Goal: Task Accomplishment & Management: Use online tool/utility

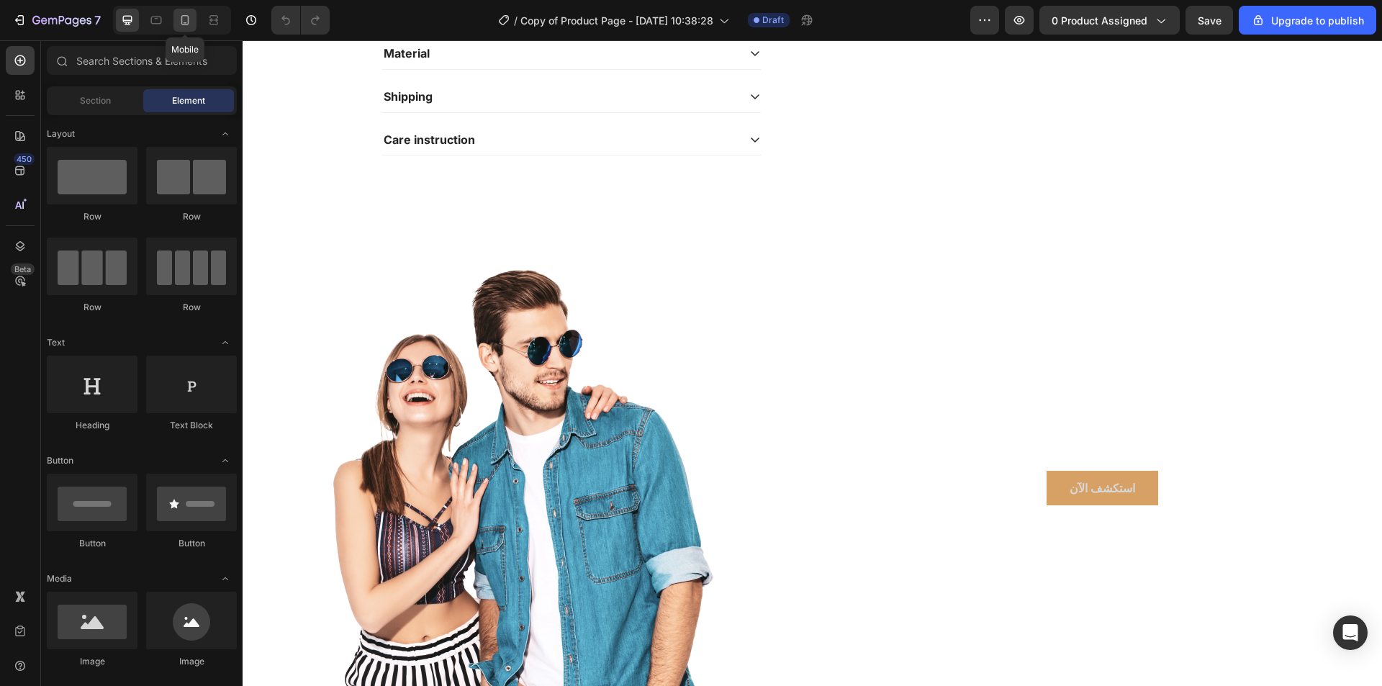
click at [179, 23] on icon at bounding box center [185, 20] width 14 height 14
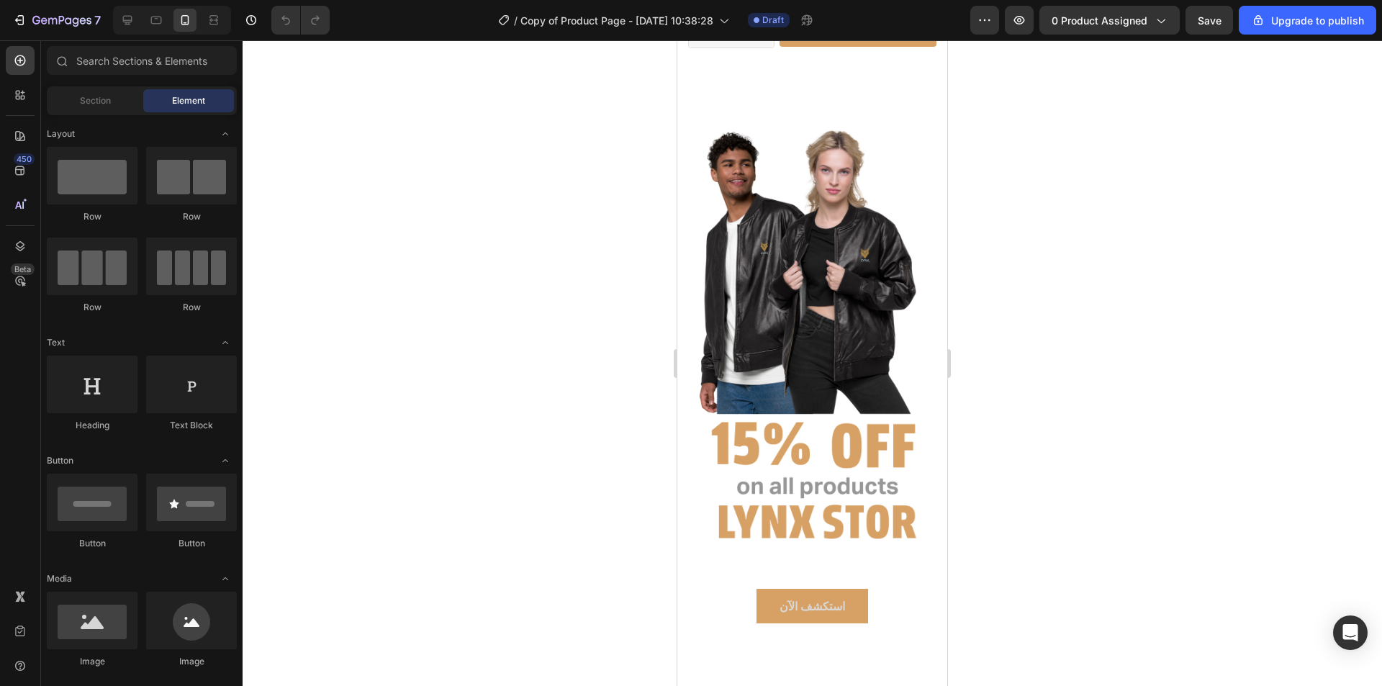
scroll to position [348, 0]
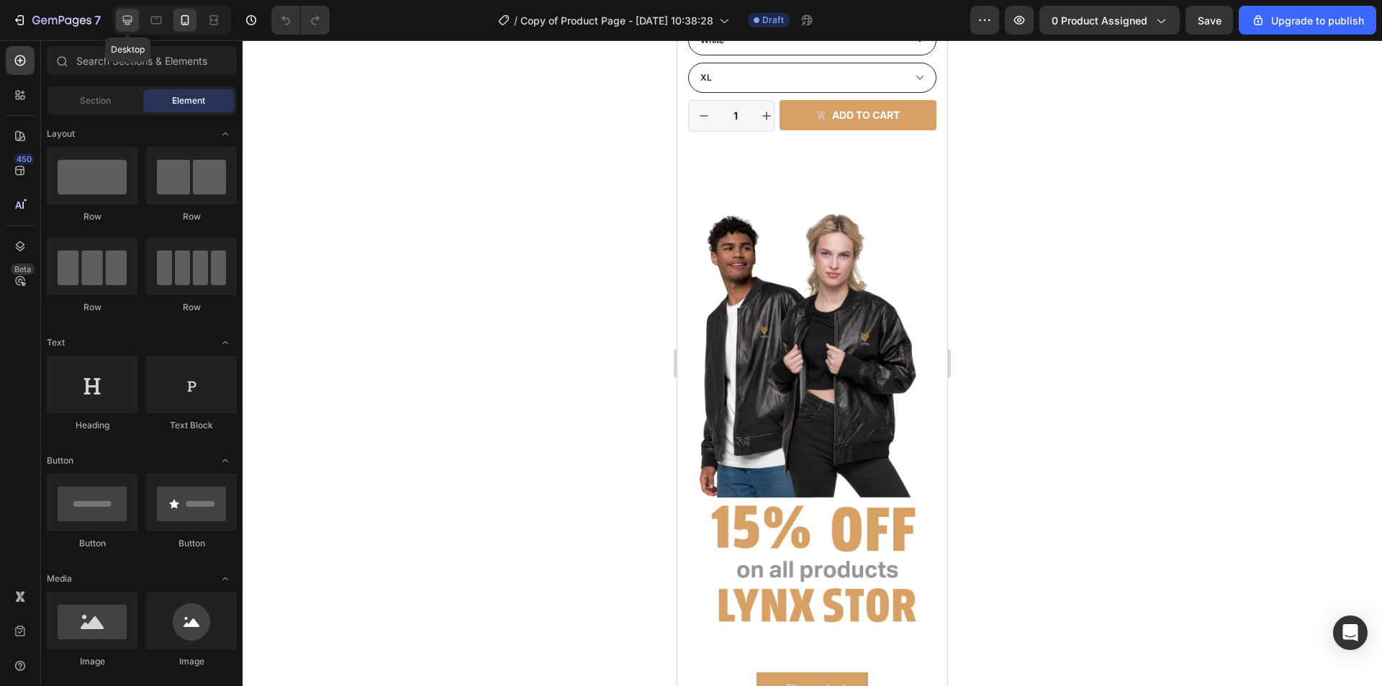
click at [134, 19] on icon at bounding box center [127, 20] width 14 height 14
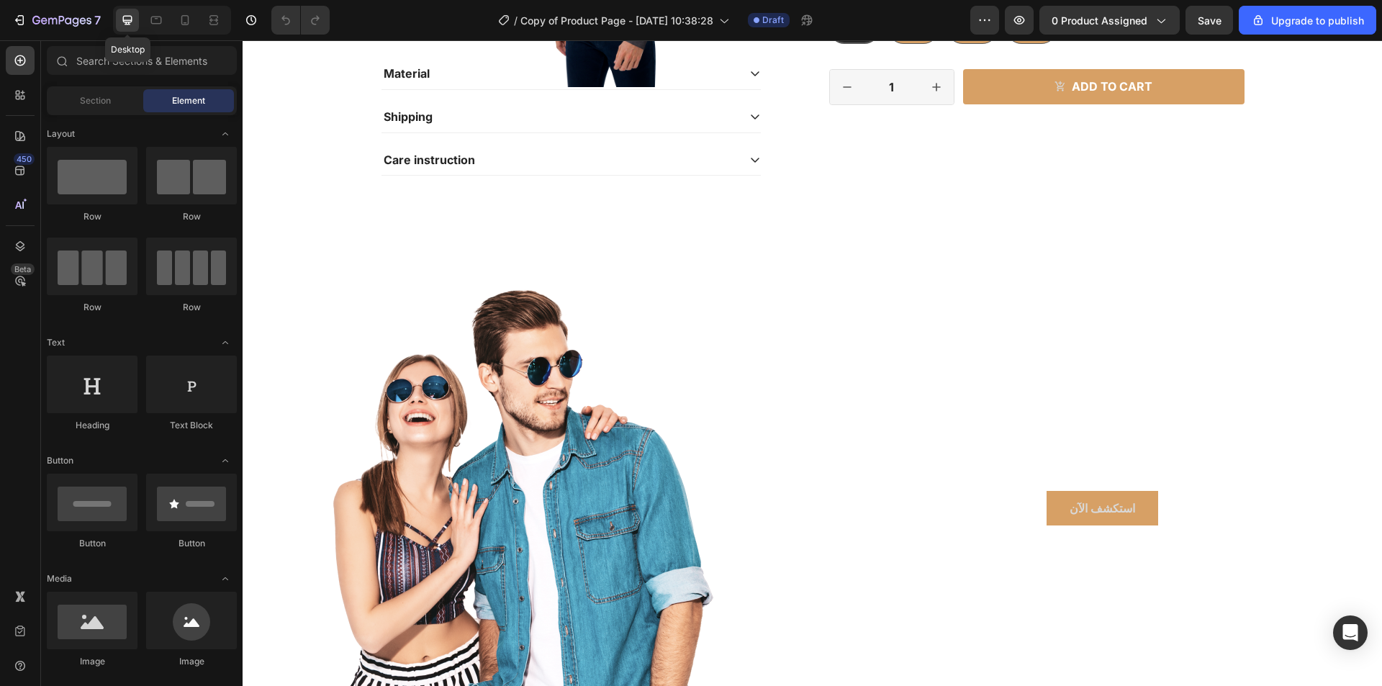
scroll to position [412, 0]
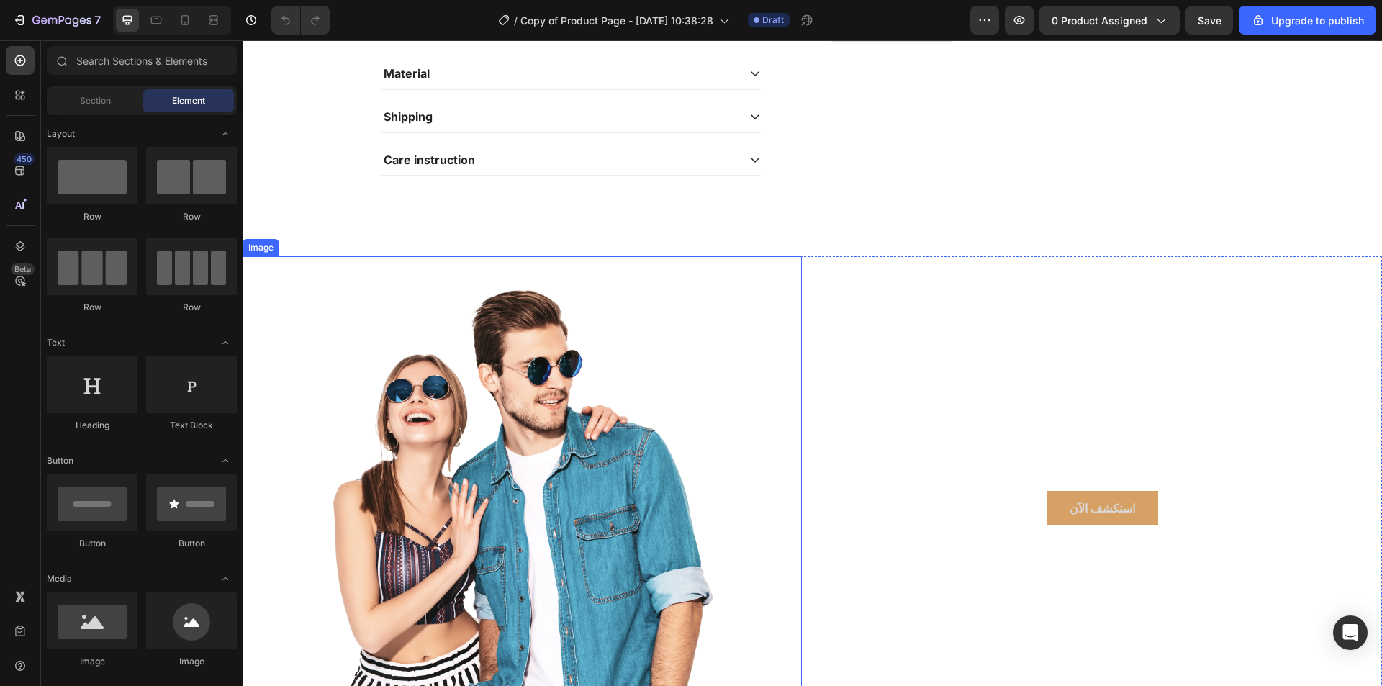
click at [552, 443] on img at bounding box center [522, 508] width 410 height 504
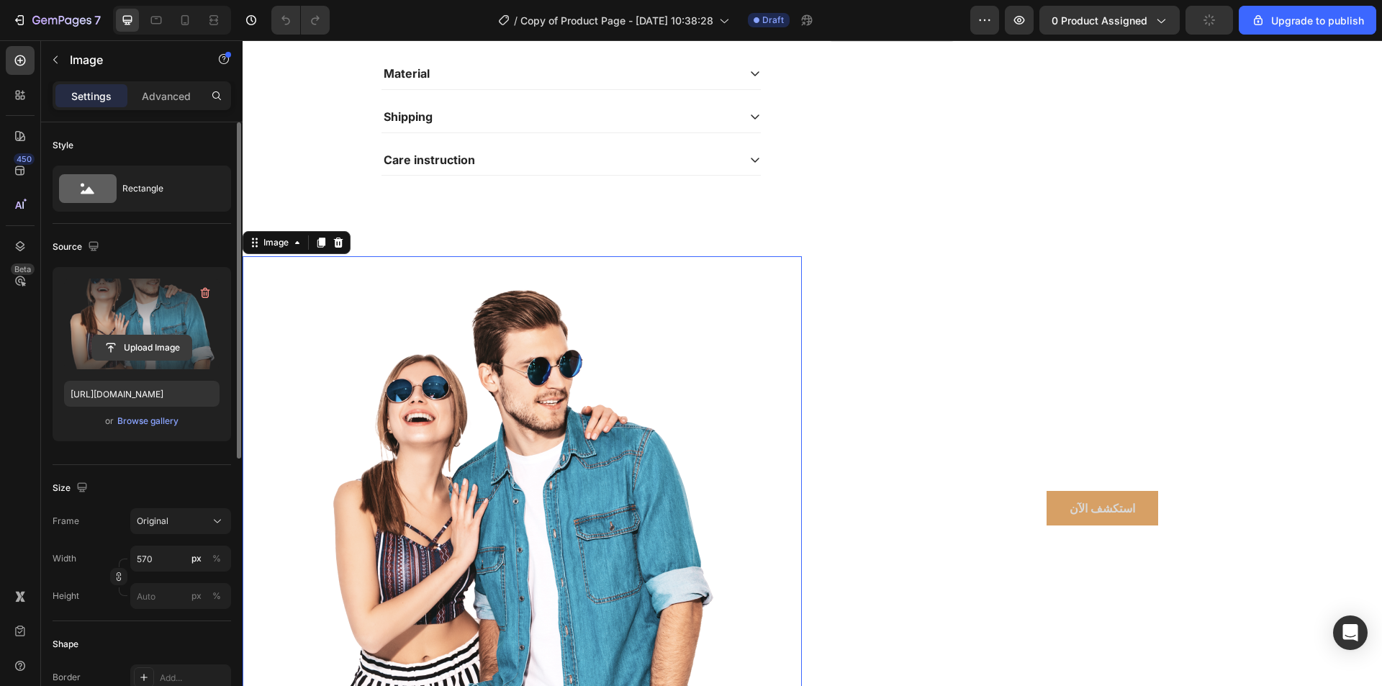
click at [161, 345] on input "file" at bounding box center [141, 347] width 99 height 24
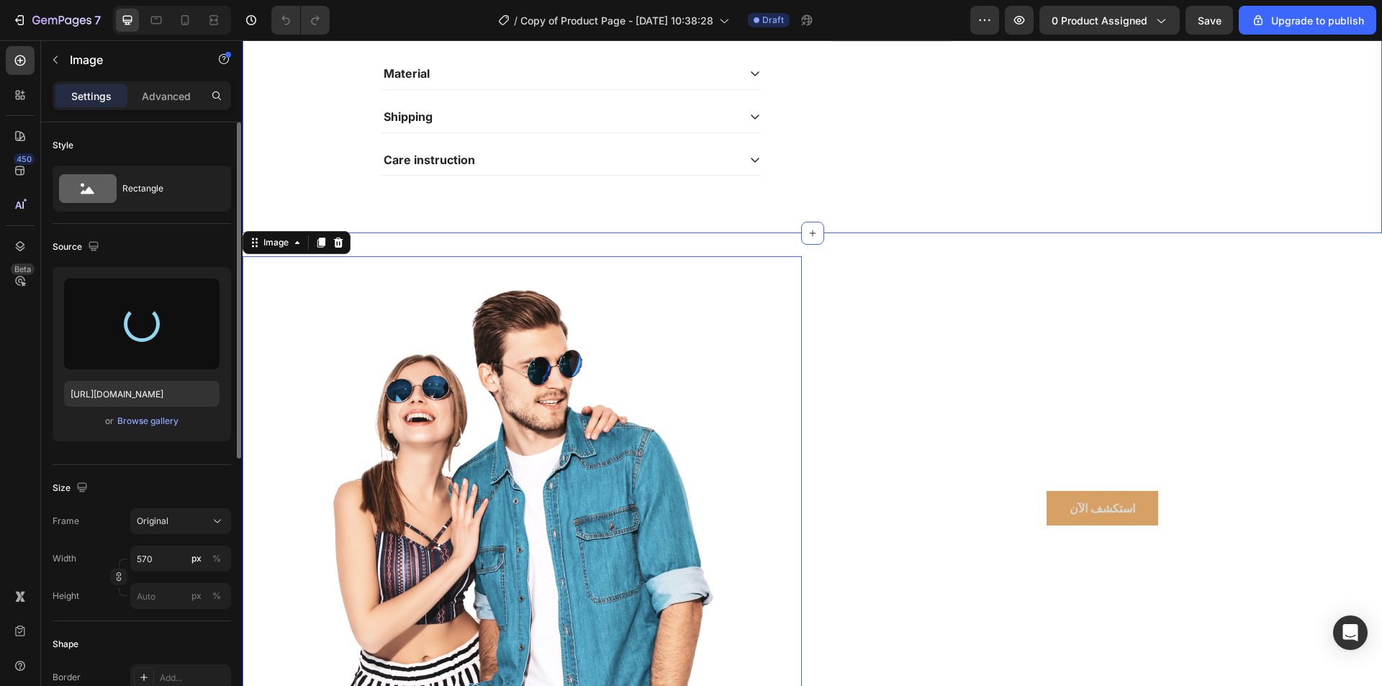
type input "[URL][DOMAIN_NAME]"
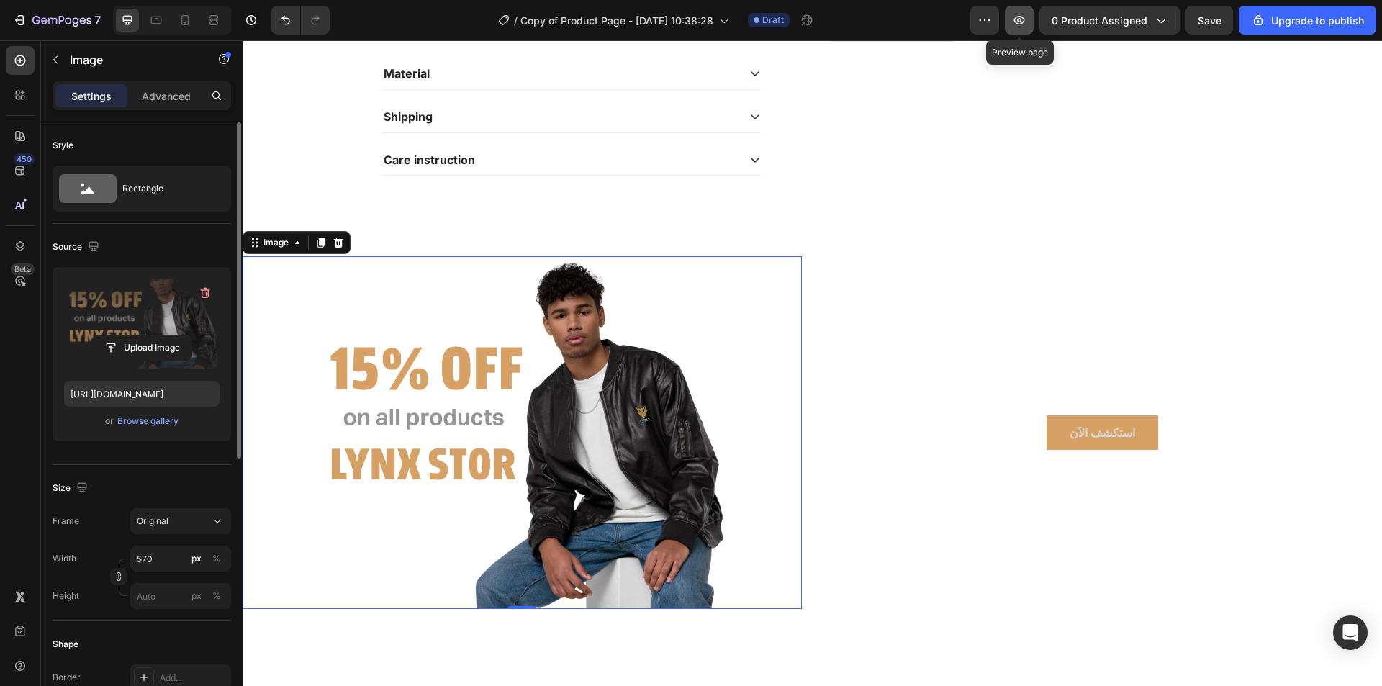
click at [1019, 21] on icon "button" at bounding box center [1019, 20] width 14 height 14
click at [767, 362] on div at bounding box center [522, 432] width 559 height 353
click at [213, 521] on icon at bounding box center [217, 521] width 14 height 14
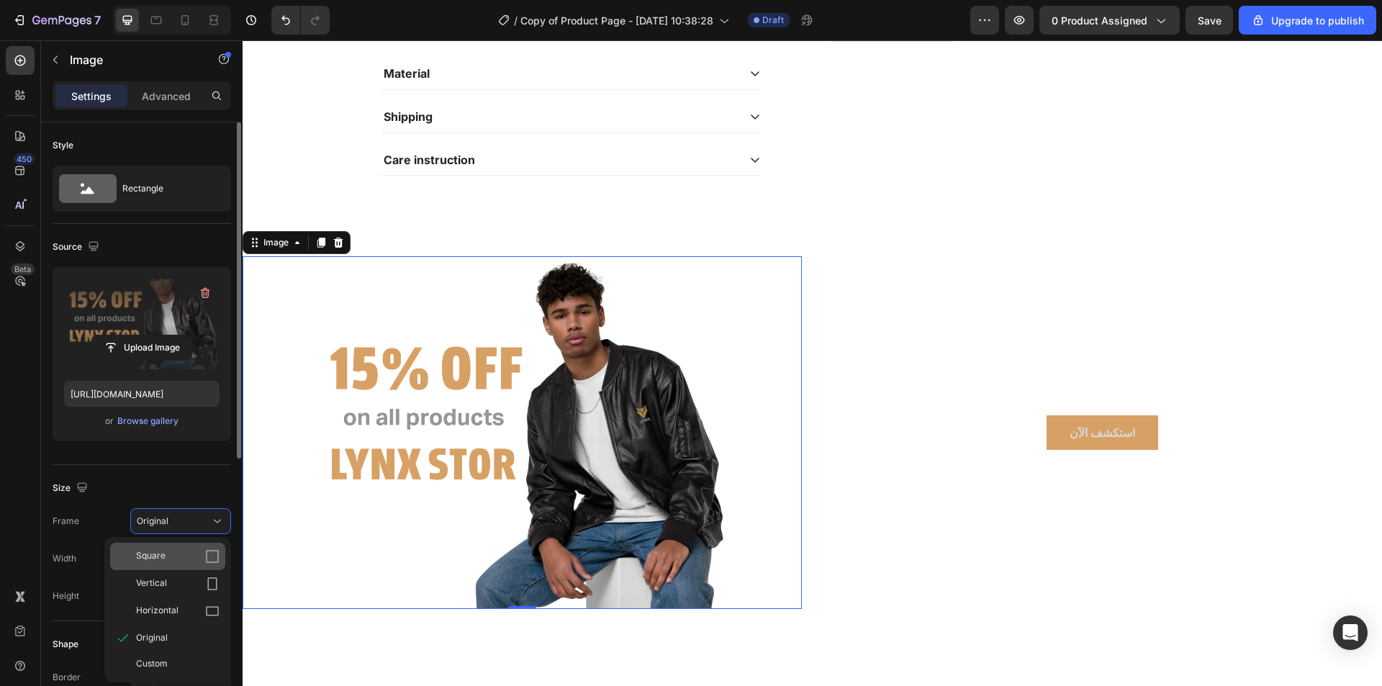
click at [211, 567] on div "Square" at bounding box center [167, 556] width 115 height 27
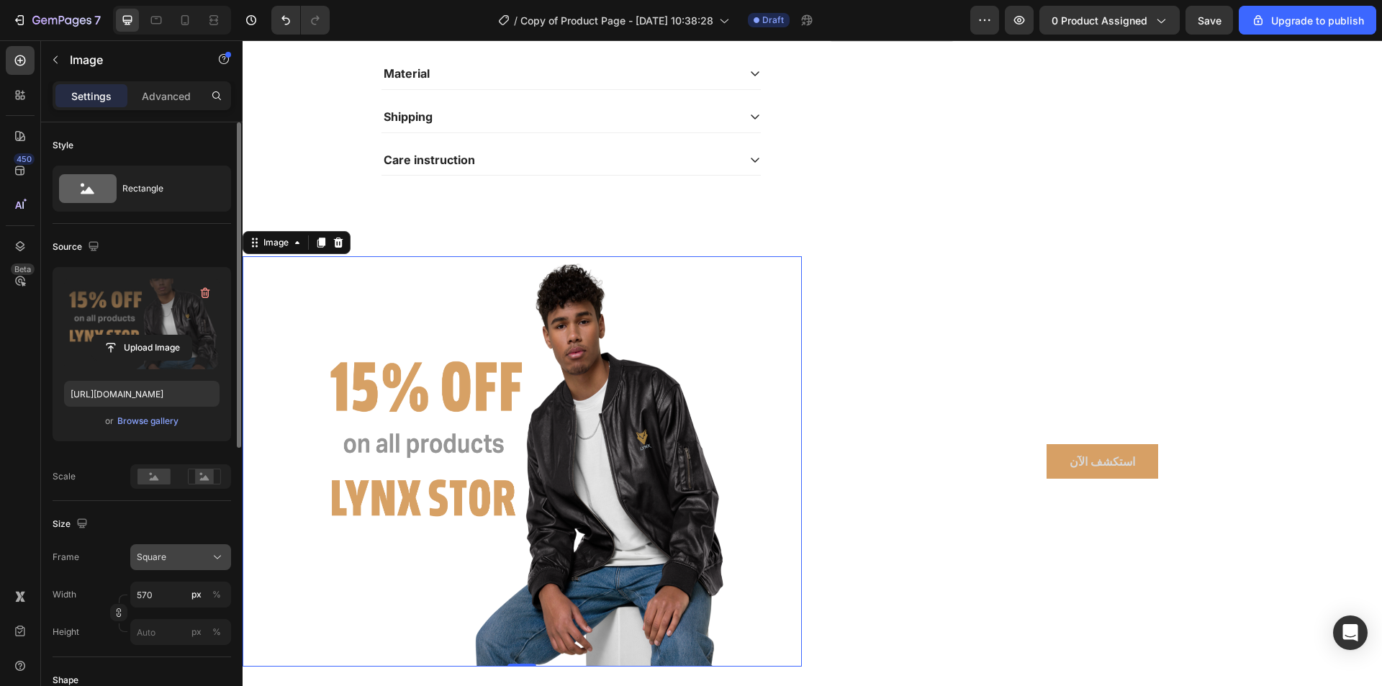
click at [213, 553] on icon at bounding box center [217, 557] width 14 height 14
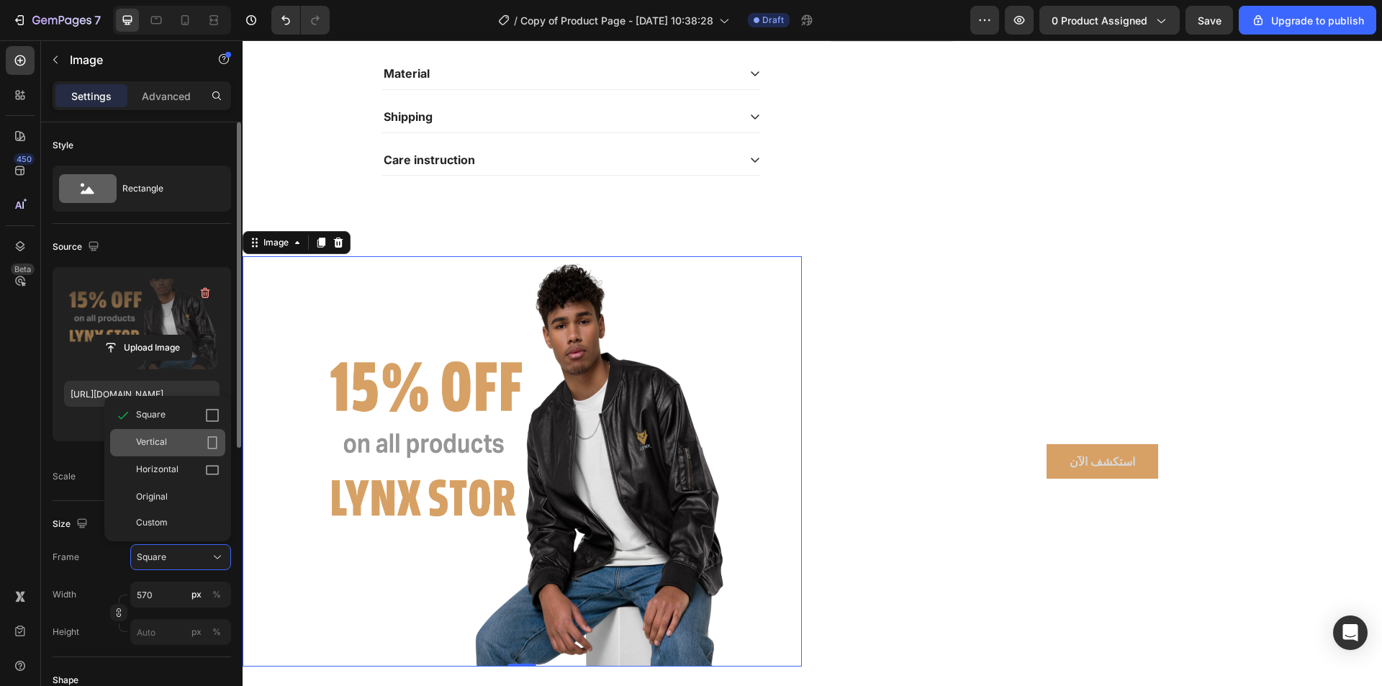
click at [207, 447] on icon at bounding box center [212, 443] width 14 height 14
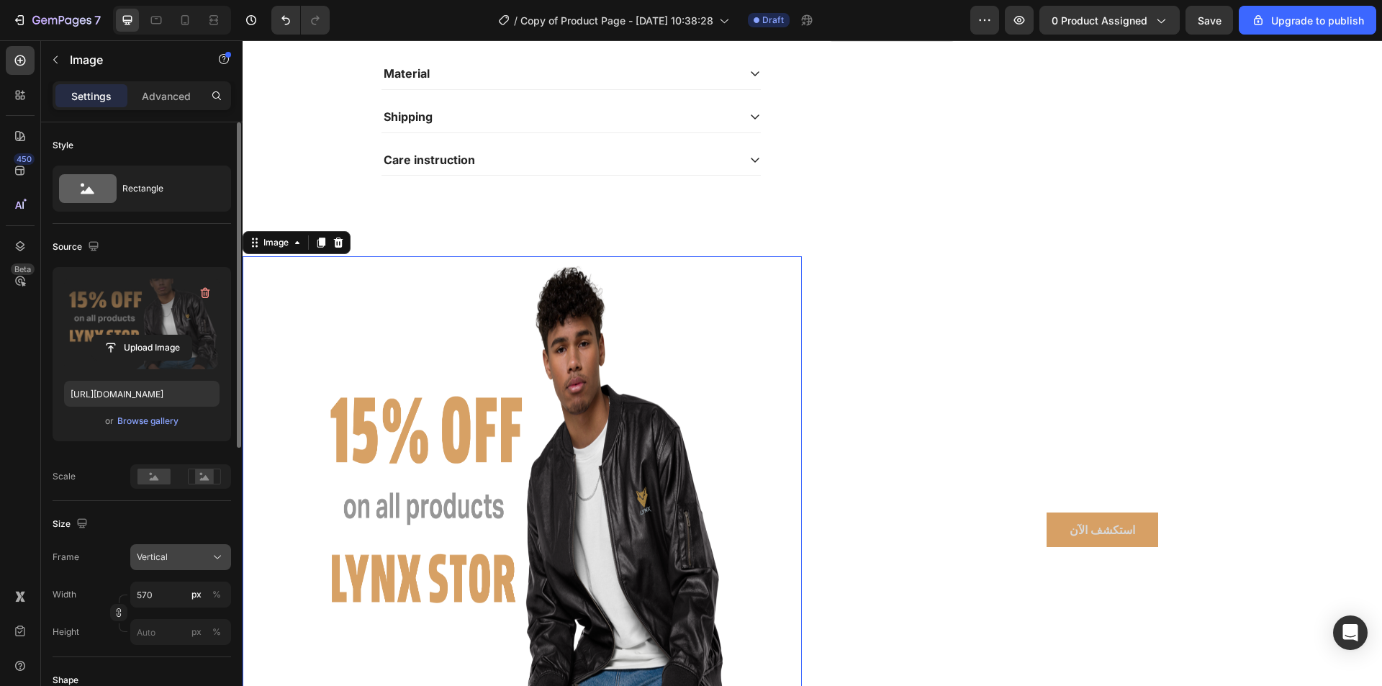
click at [212, 559] on icon at bounding box center [217, 557] width 14 height 14
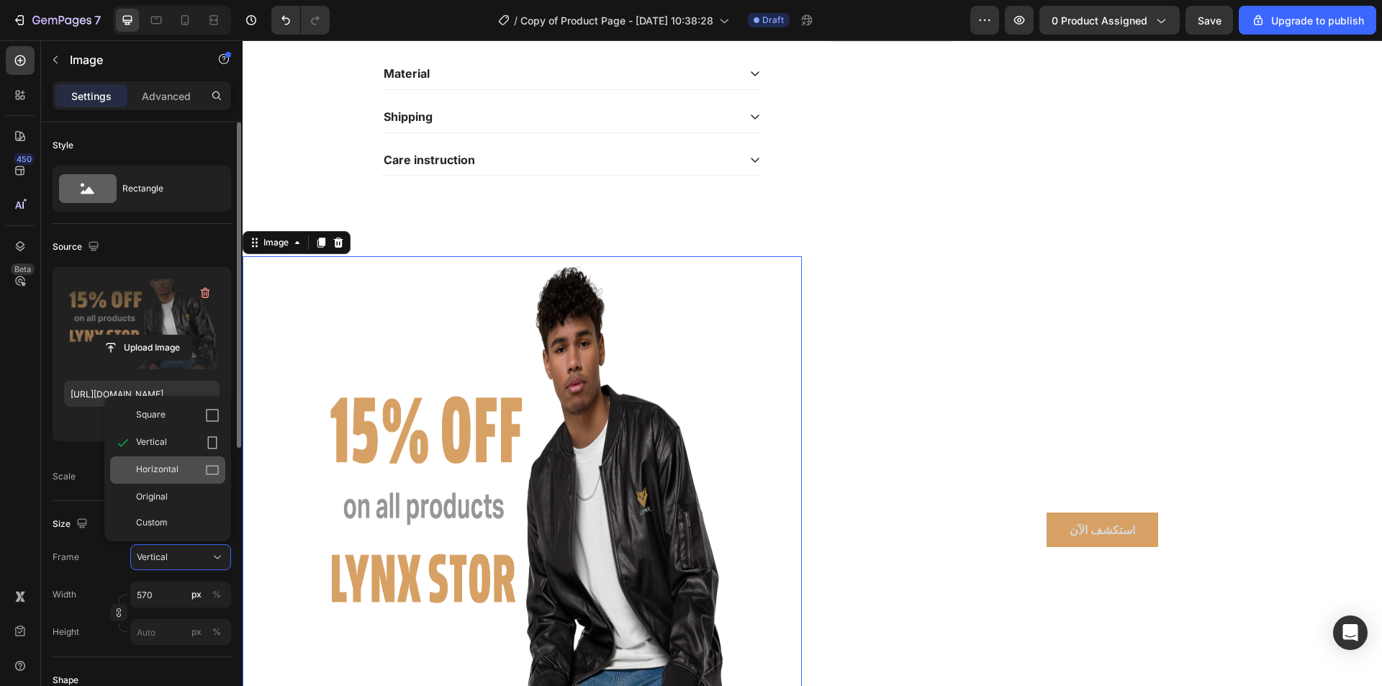
click at [219, 465] on div "Horizontal" at bounding box center [167, 469] width 115 height 27
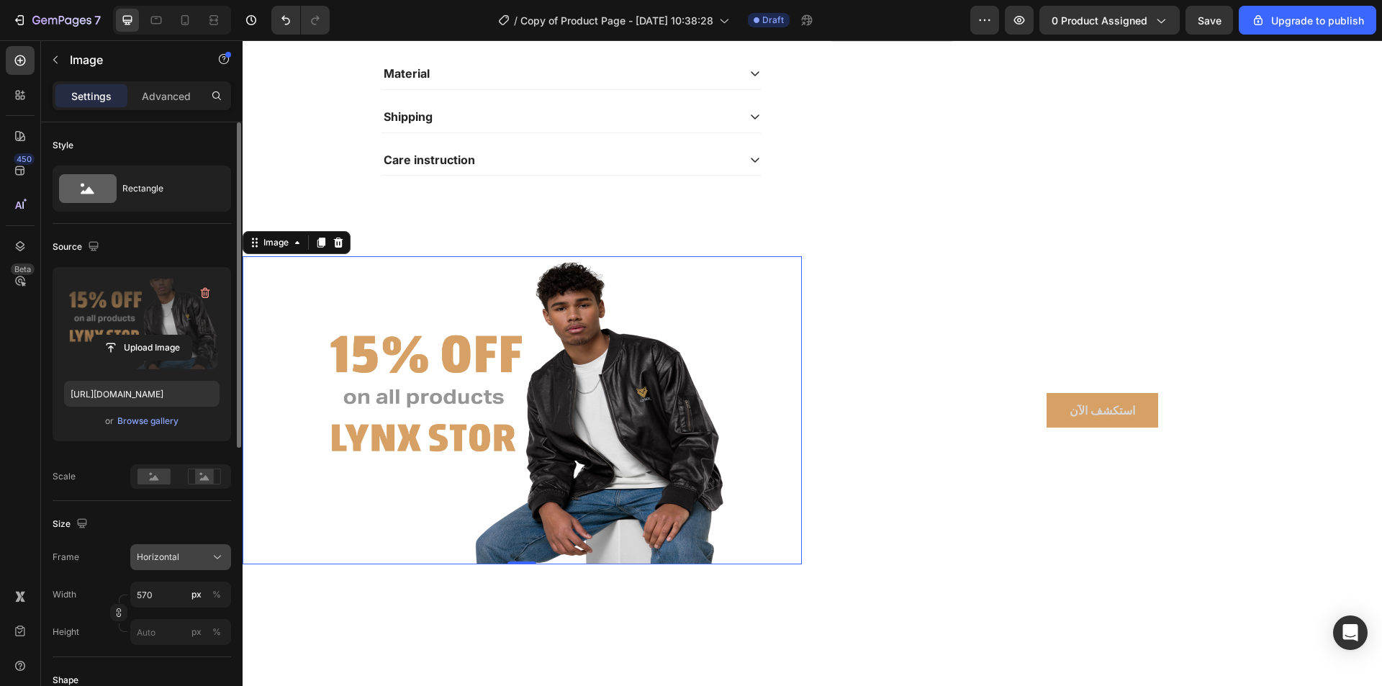
click at [210, 555] on icon at bounding box center [217, 557] width 14 height 14
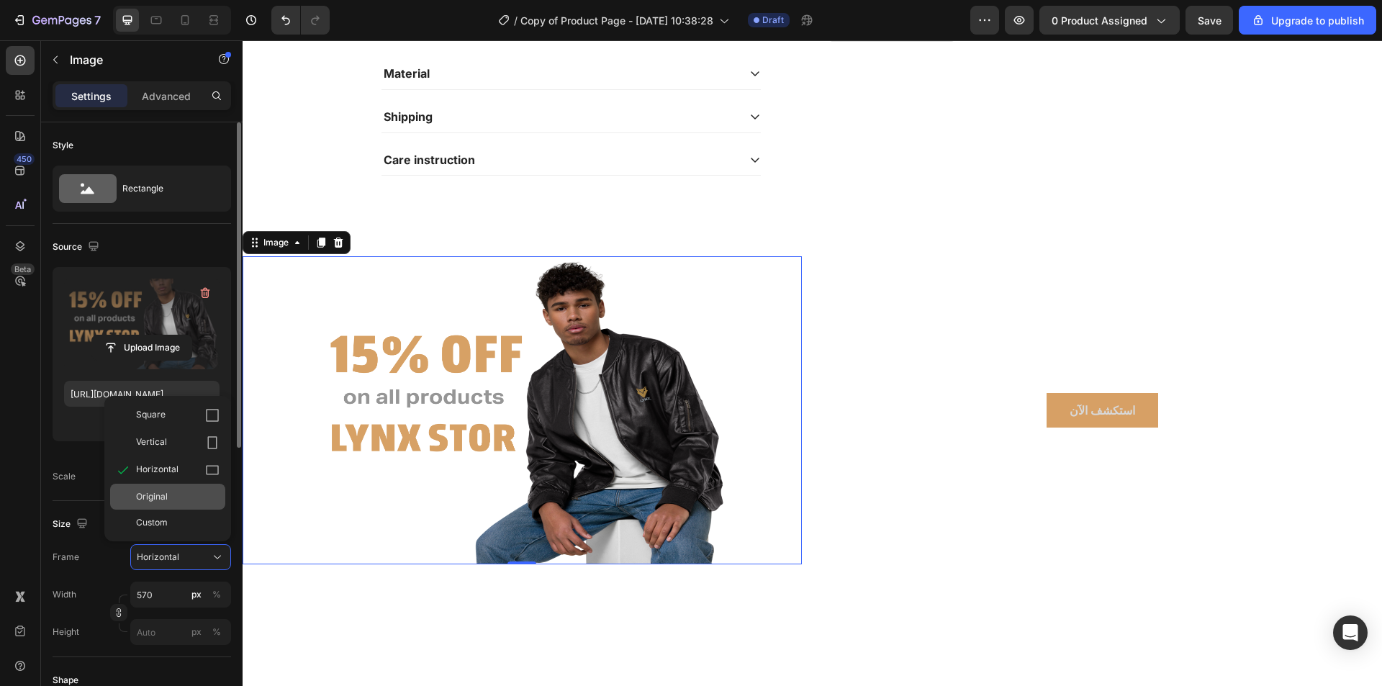
click at [179, 495] on div "Original" at bounding box center [178, 496] width 84 height 13
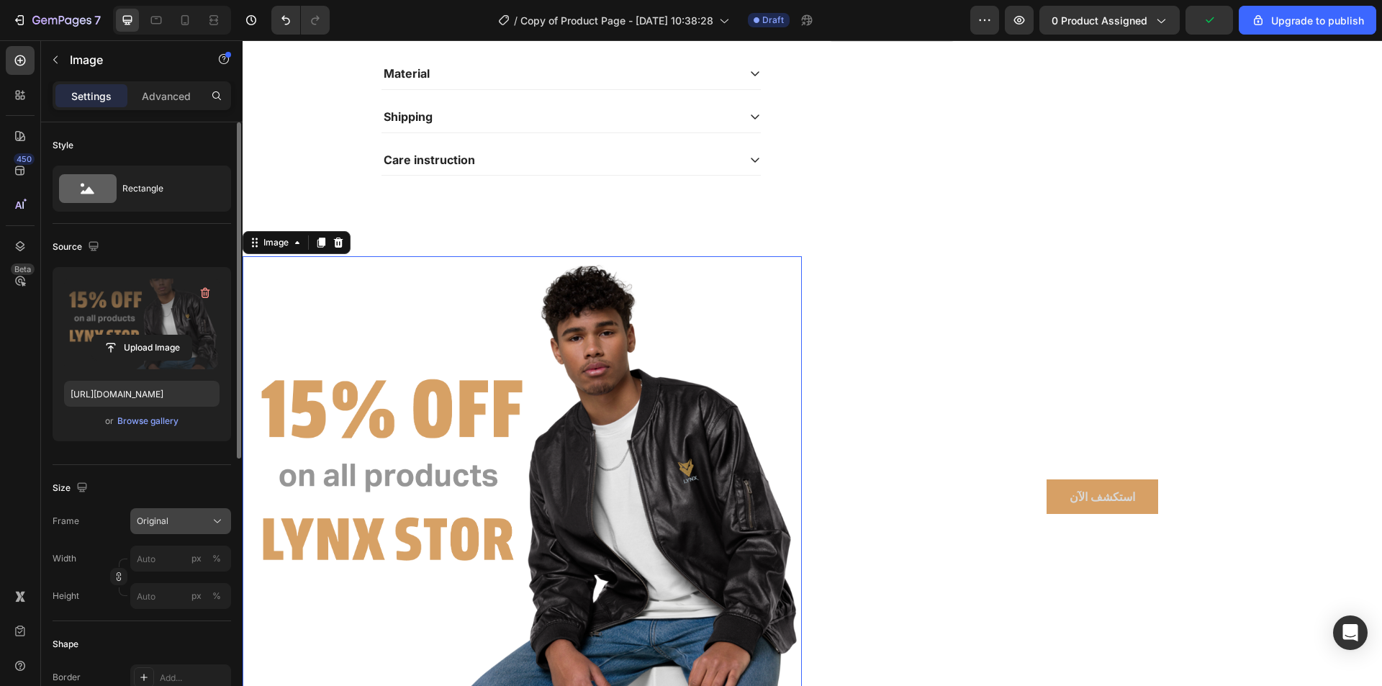
click at [163, 520] on span "Original" at bounding box center [153, 521] width 32 height 13
click at [166, 524] on span "Original" at bounding box center [153, 521] width 32 height 13
click at [1022, 18] on icon "button" at bounding box center [1019, 20] width 14 height 14
click at [202, 513] on button "Original" at bounding box center [180, 521] width 101 height 26
click at [162, 657] on div "Custom" at bounding box center [167, 664] width 115 height 26
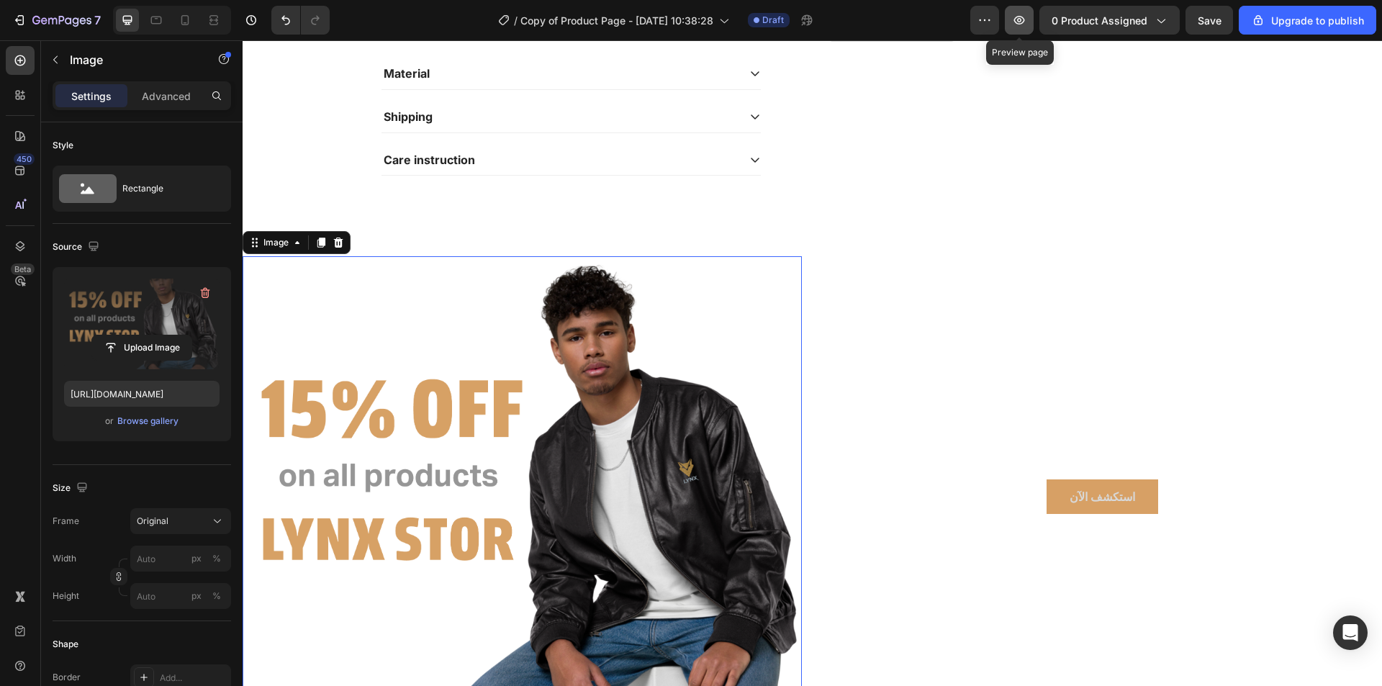
click at [1019, 15] on icon "button" at bounding box center [1019, 20] width 14 height 14
click at [511, 377] on img at bounding box center [522, 496] width 559 height 480
click at [189, 513] on button "Original" at bounding box center [180, 521] width 101 height 26
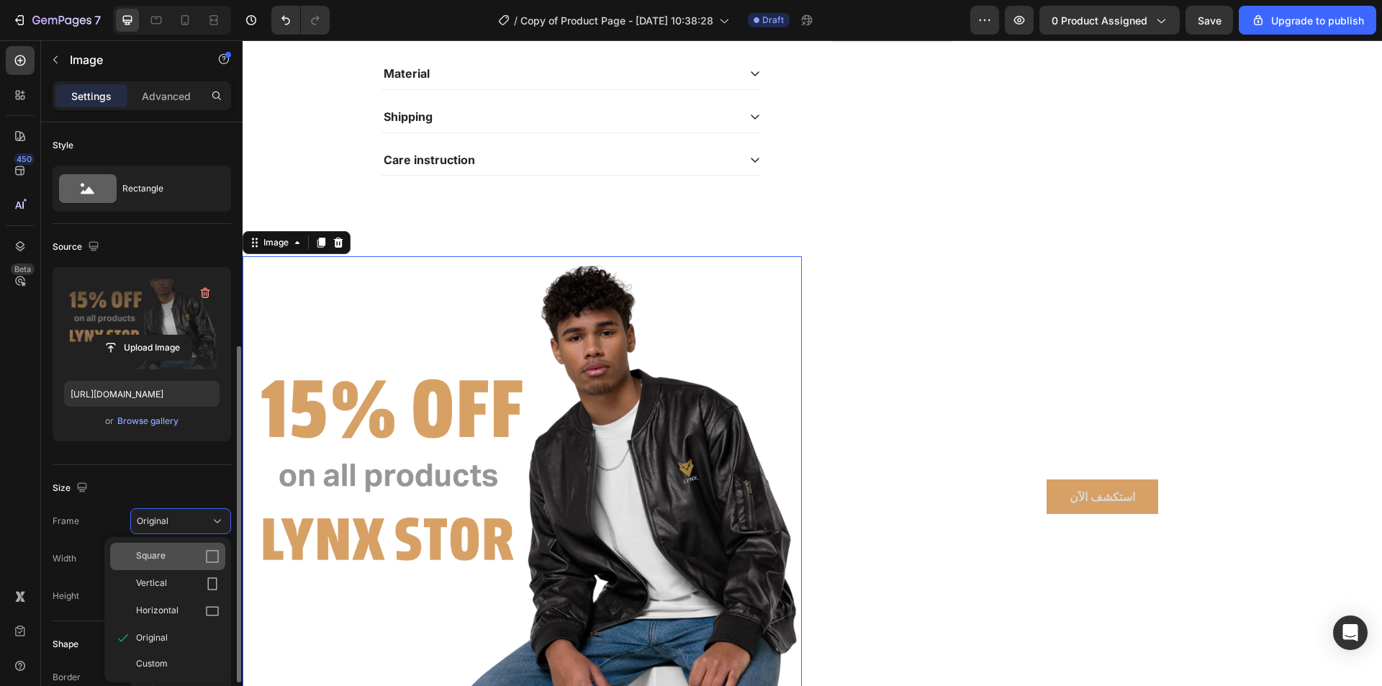
scroll to position [288, 0]
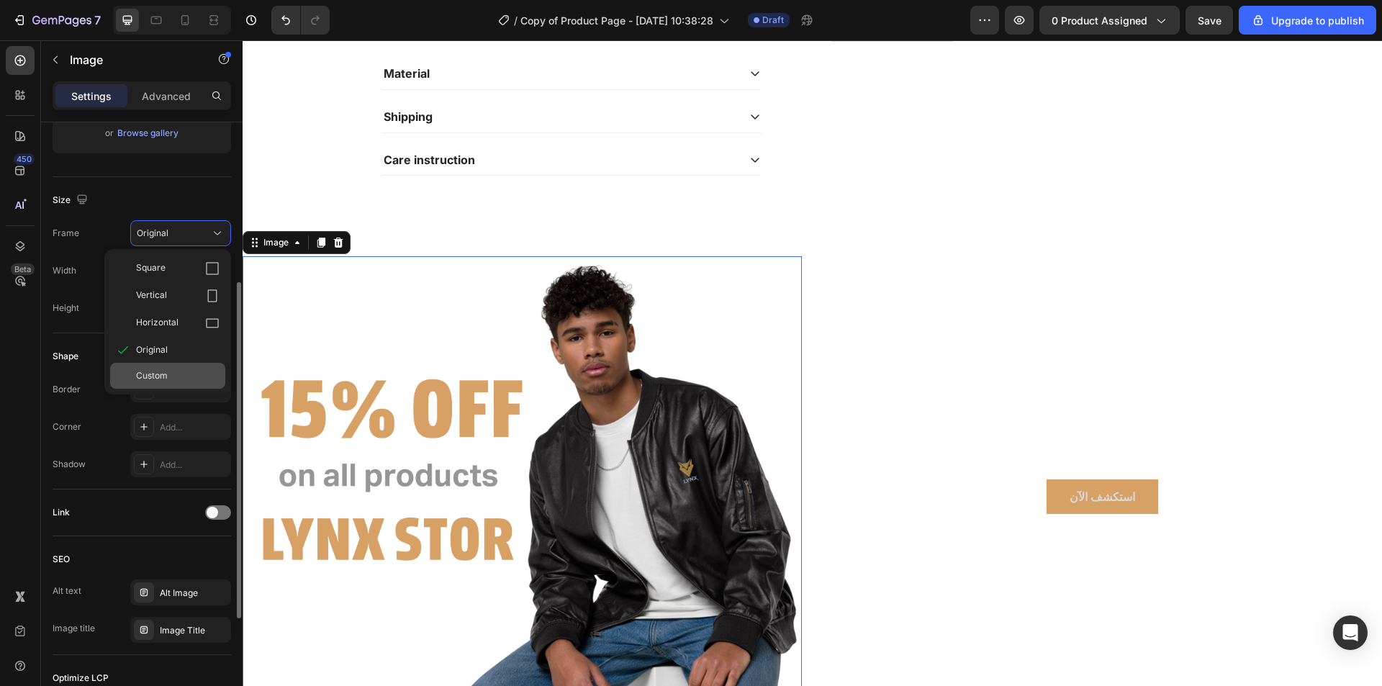
drag, startPoint x: 181, startPoint y: 359, endPoint x: 188, endPoint y: 374, distance: 15.8
click at [188, 374] on div "Square Vertical Horizontal Original Custom" at bounding box center [167, 322] width 127 height 134
click at [188, 374] on div "Custom" at bounding box center [178, 375] width 84 height 13
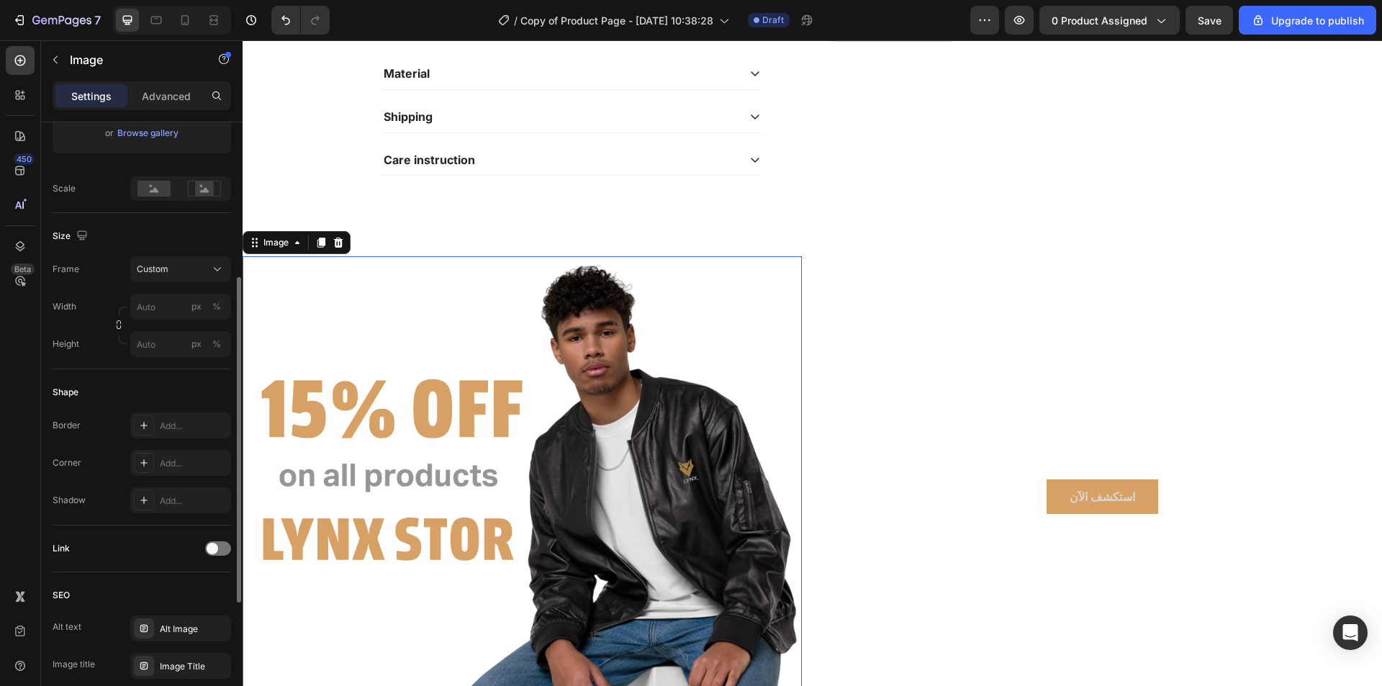
click at [537, 461] on img at bounding box center [522, 496] width 559 height 480
click at [158, 185] on rect at bounding box center [153, 189] width 33 height 16
click at [200, 186] on circle at bounding box center [201, 186] width 3 height 3
click at [220, 550] on div at bounding box center [218, 548] width 26 height 14
click at [211, 546] on div at bounding box center [218, 548] width 26 height 14
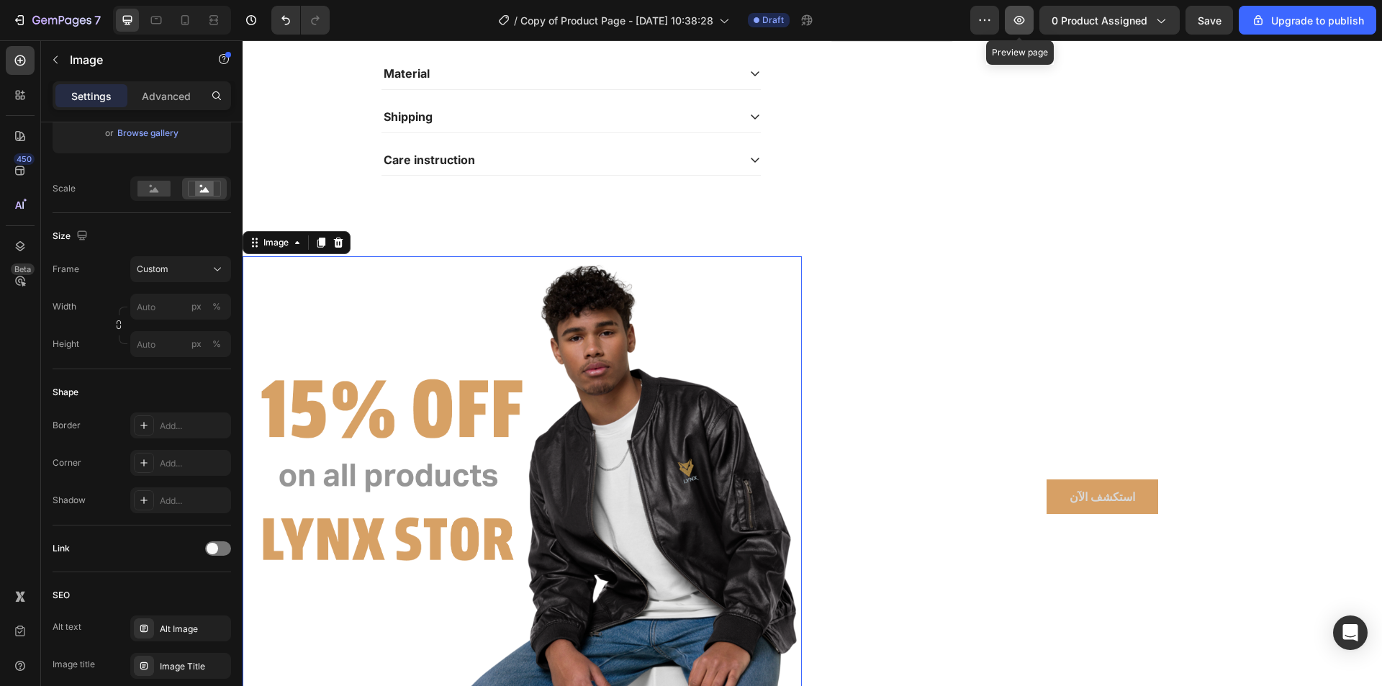
click at [1020, 22] on icon "button" at bounding box center [1019, 20] width 14 height 14
click at [191, 27] on div at bounding box center [184, 20] width 23 height 23
type input "[URL][DOMAIN_NAME]"
type input "100"
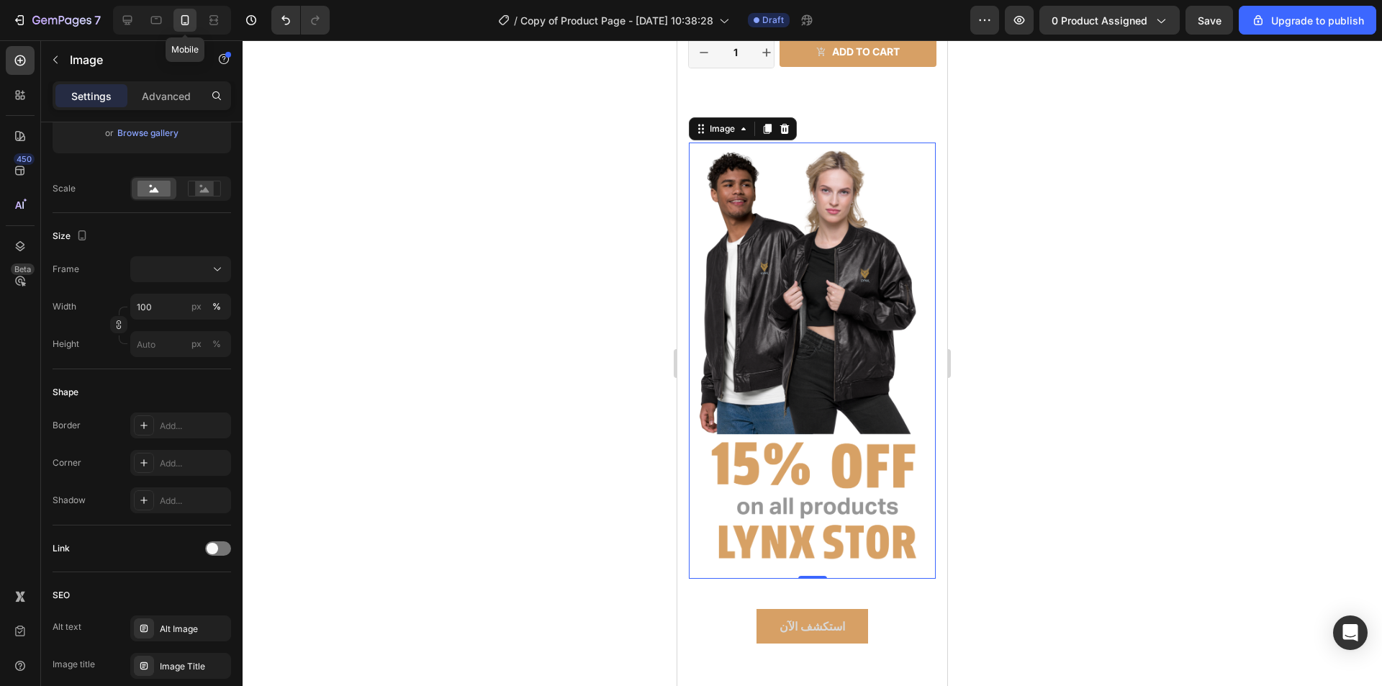
scroll to position [464, 0]
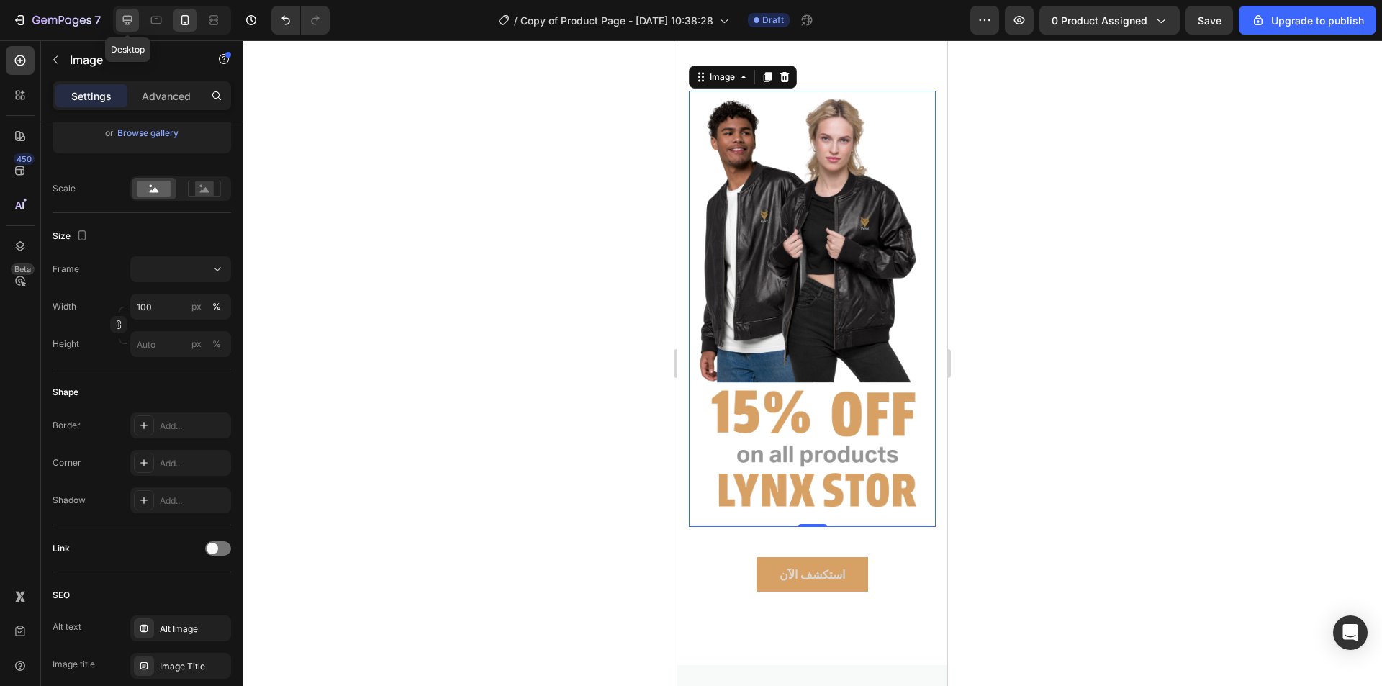
click at [135, 23] on div at bounding box center [127, 20] width 23 height 23
type input "[URL][DOMAIN_NAME]"
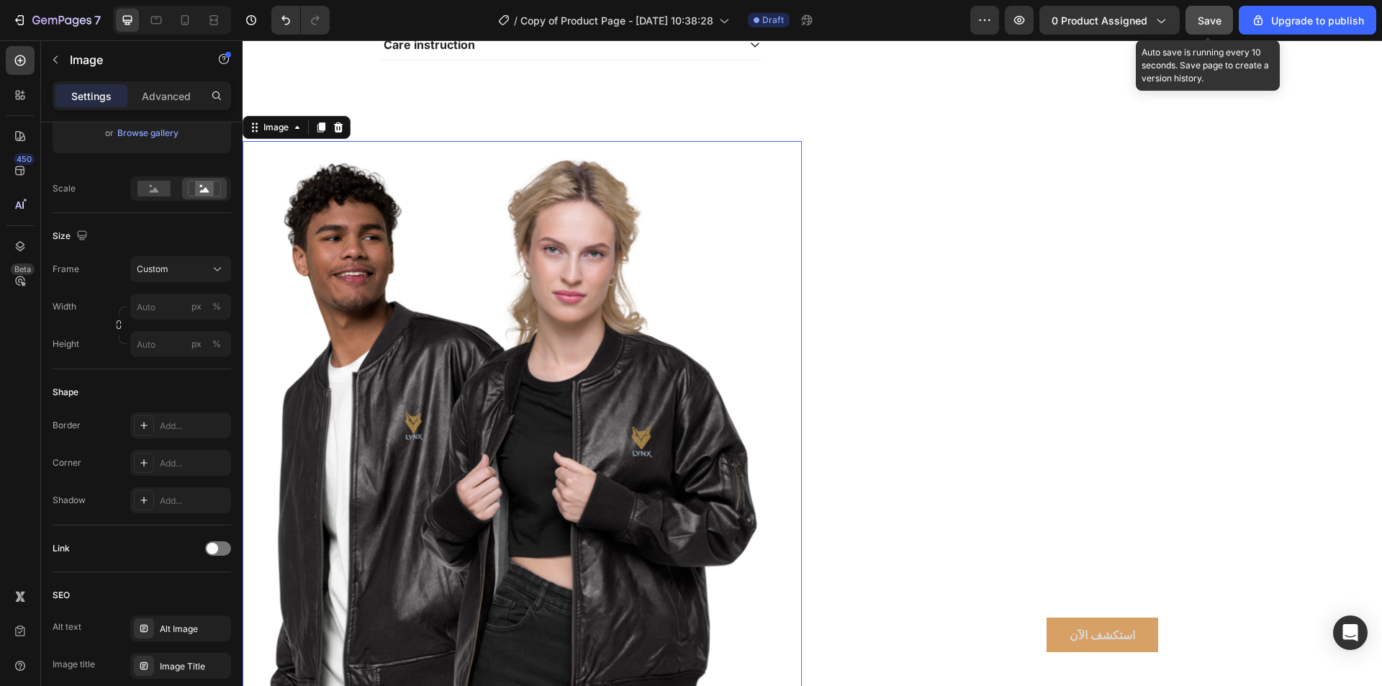
scroll to position [577, 0]
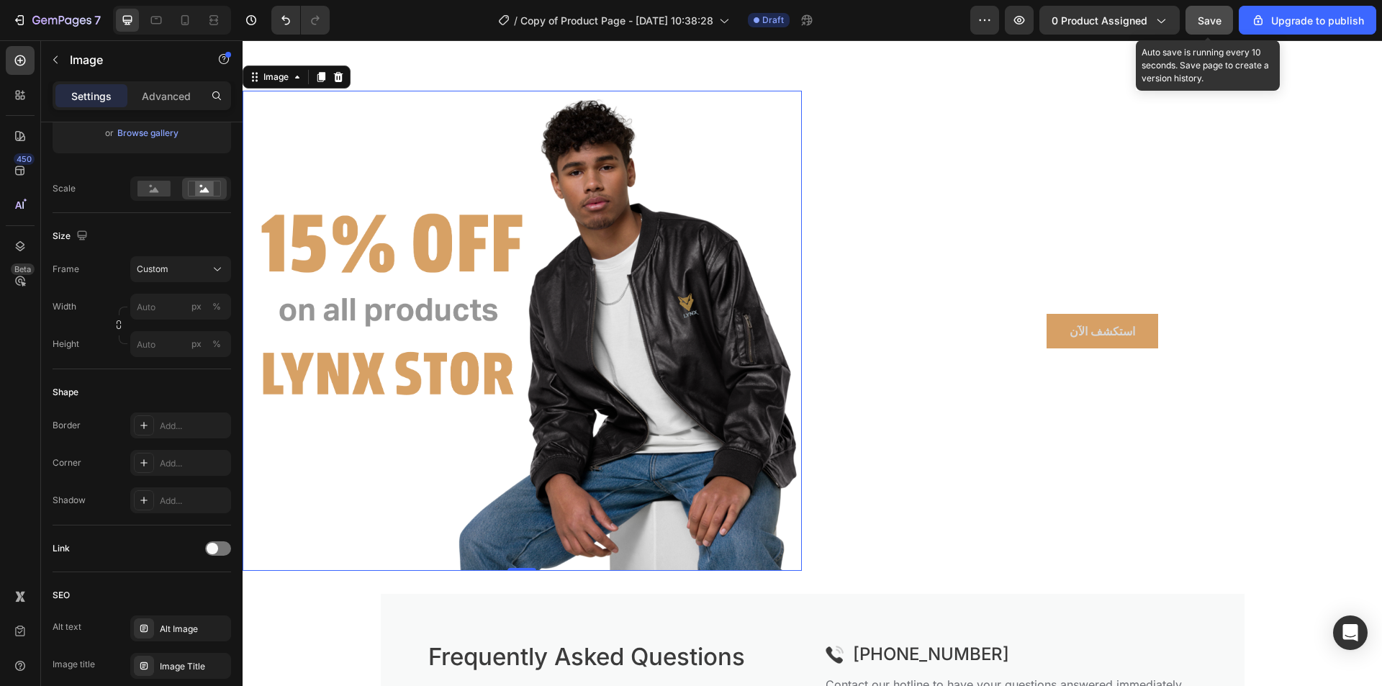
click at [1219, 14] on span "Save" at bounding box center [1210, 20] width 24 height 12
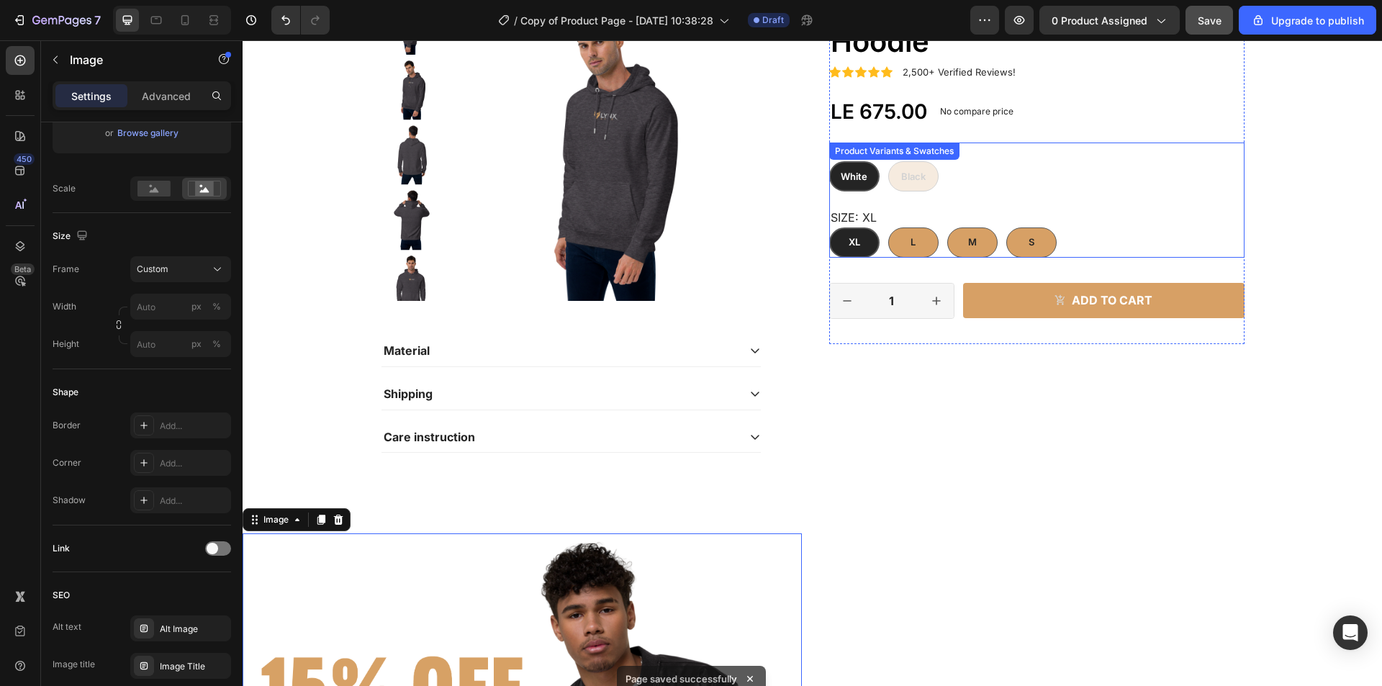
scroll to position [0, 0]
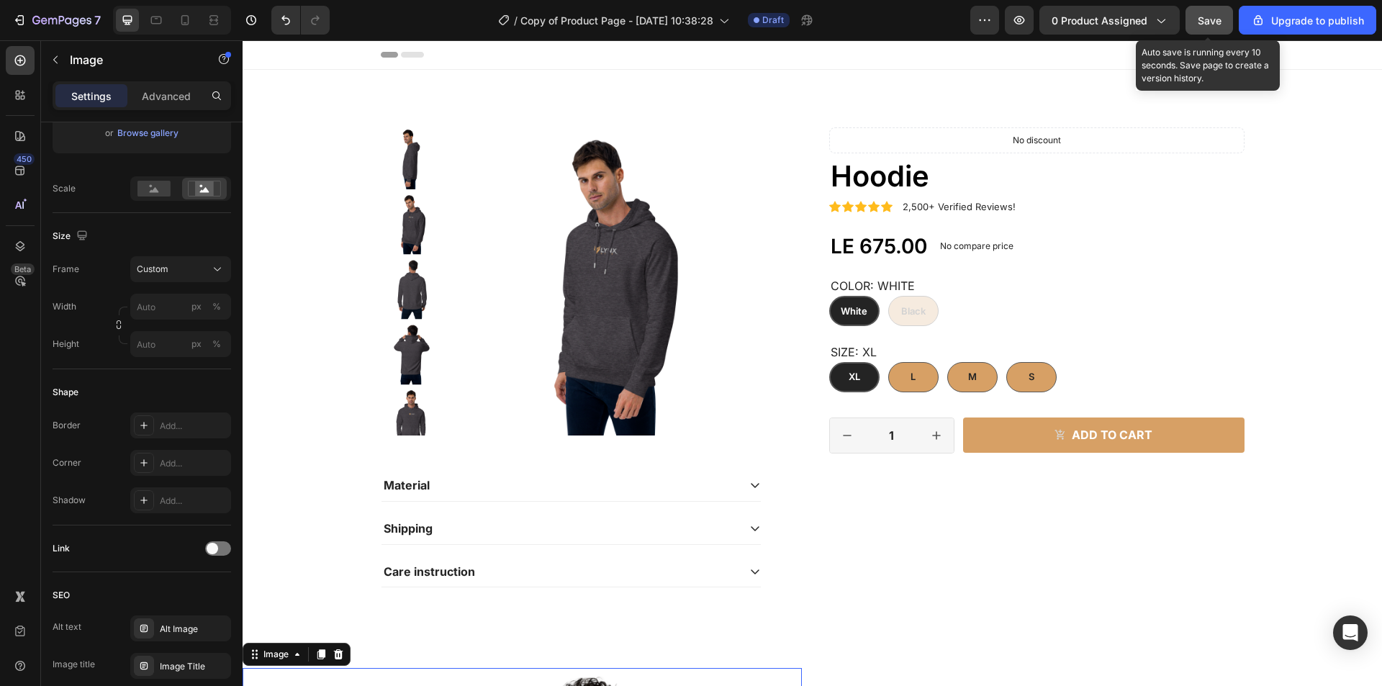
click at [1218, 30] on button "Save" at bounding box center [1210, 20] width 48 height 29
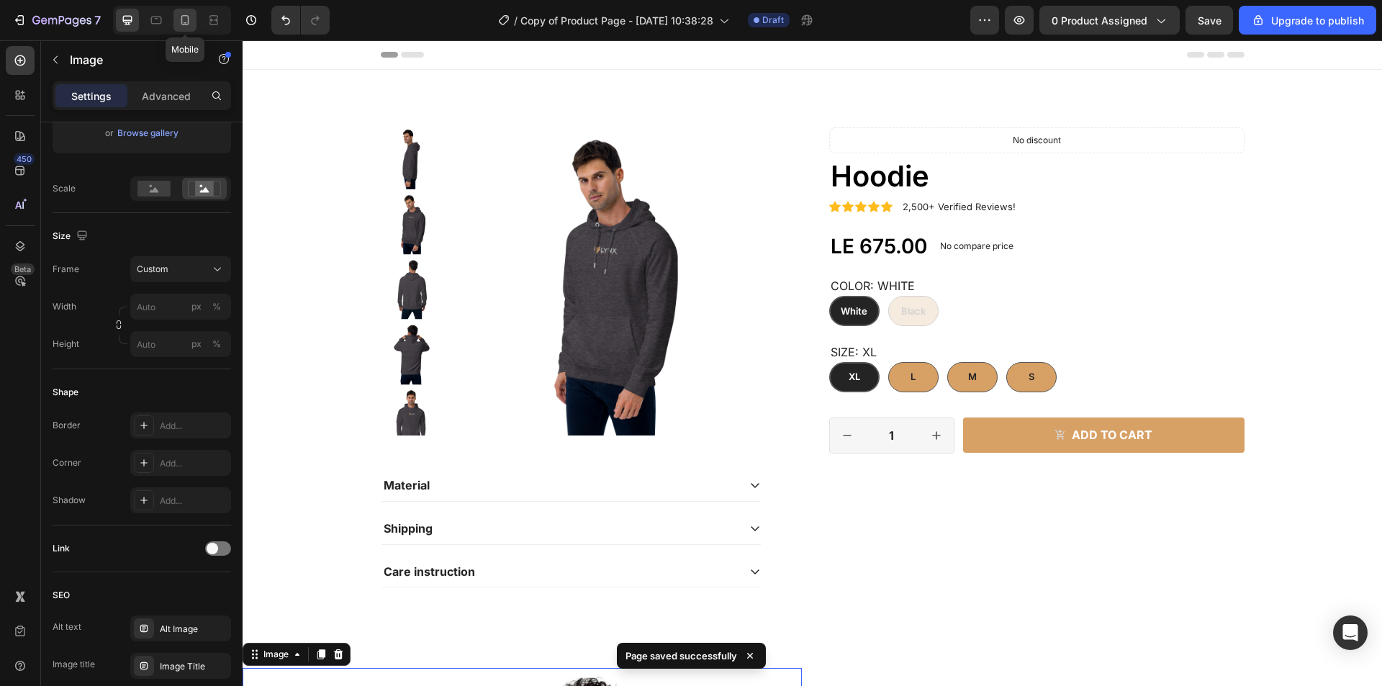
click at [181, 17] on icon at bounding box center [185, 20] width 8 height 10
type input "[URL][DOMAIN_NAME]"
type input "100"
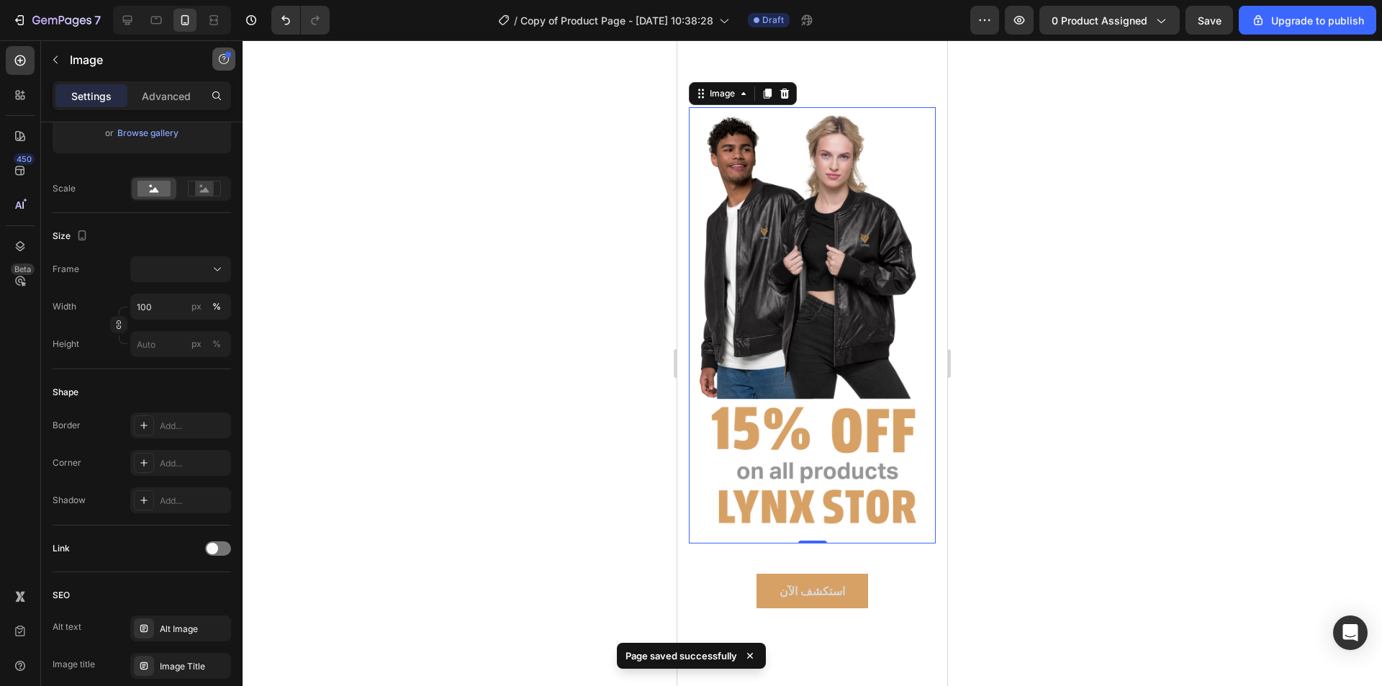
scroll to position [464, 0]
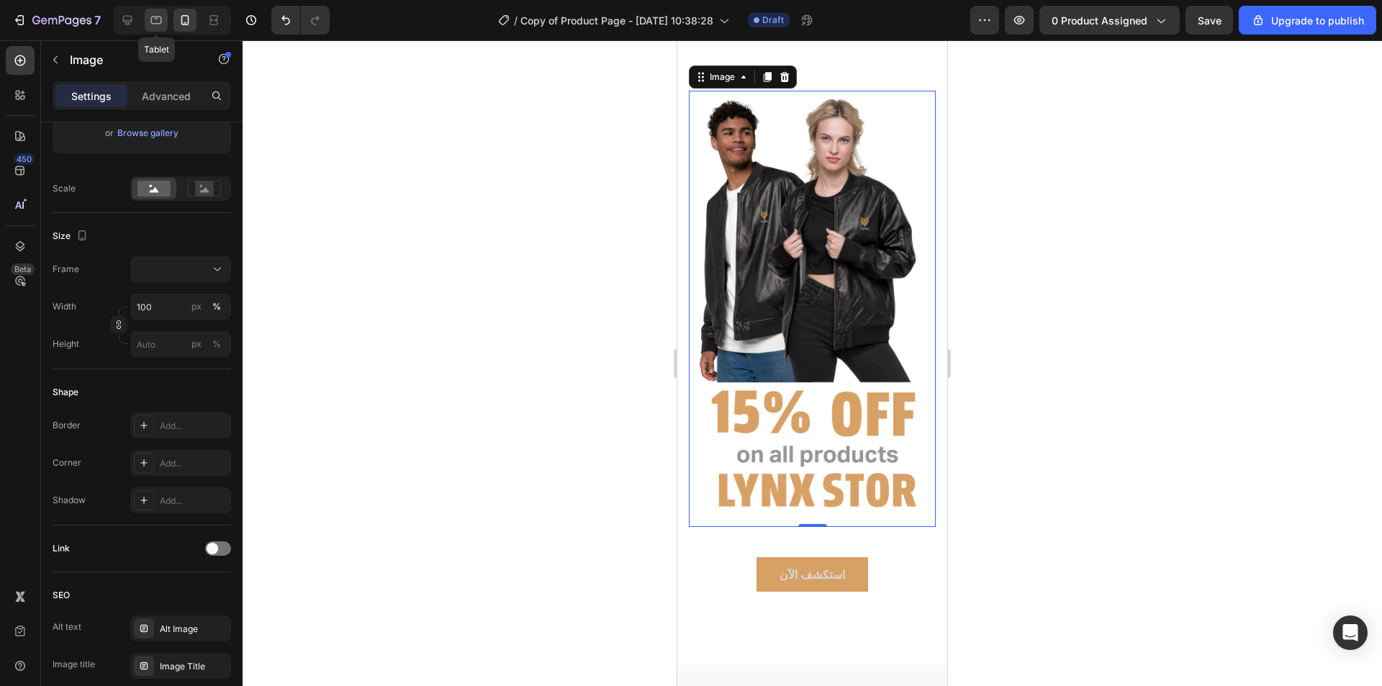
click at [158, 23] on icon at bounding box center [156, 21] width 11 height 8
type input "[URL][DOMAIN_NAME]"
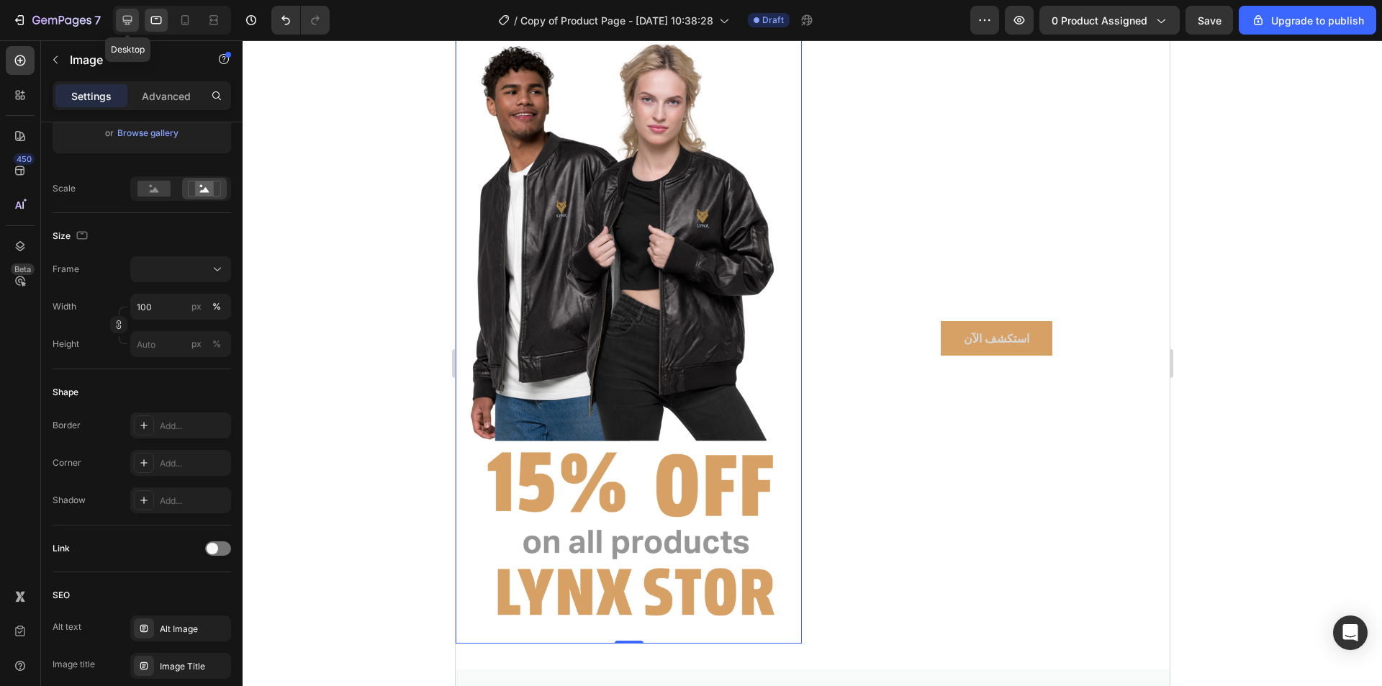
scroll to position [432, 0]
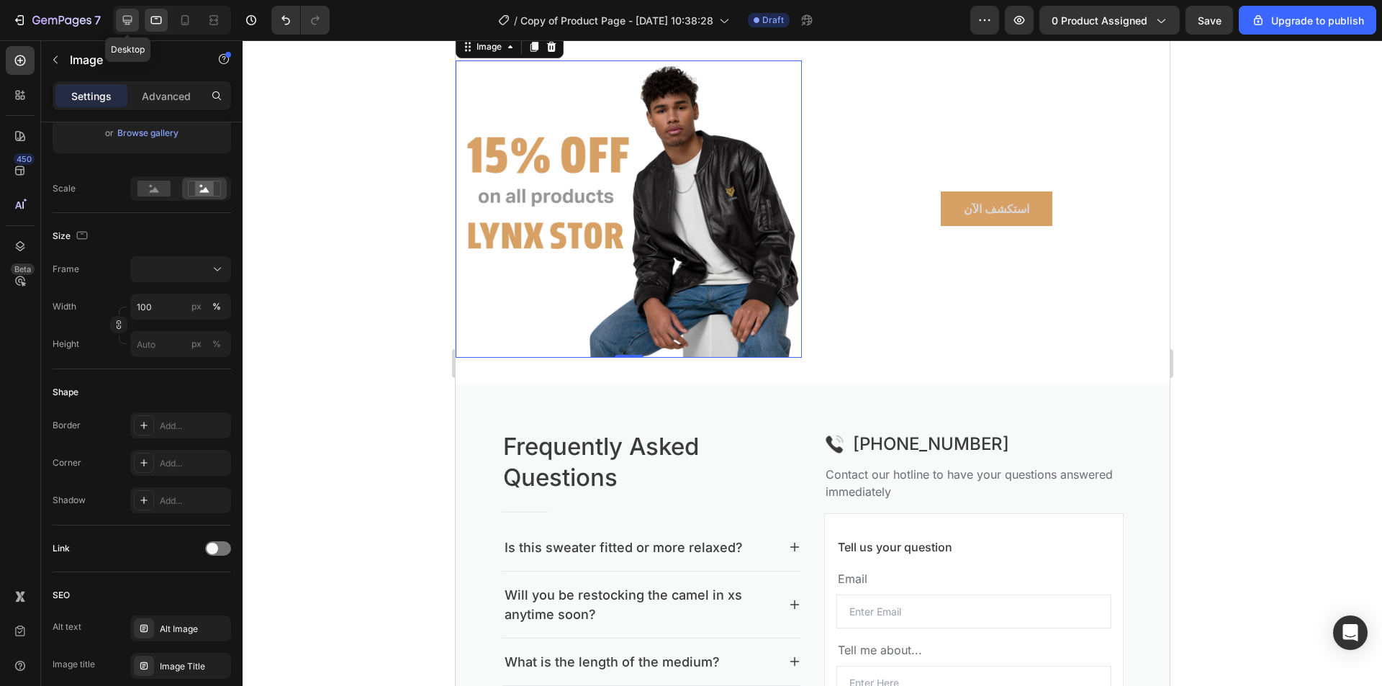
click at [117, 21] on div at bounding box center [127, 20] width 23 height 23
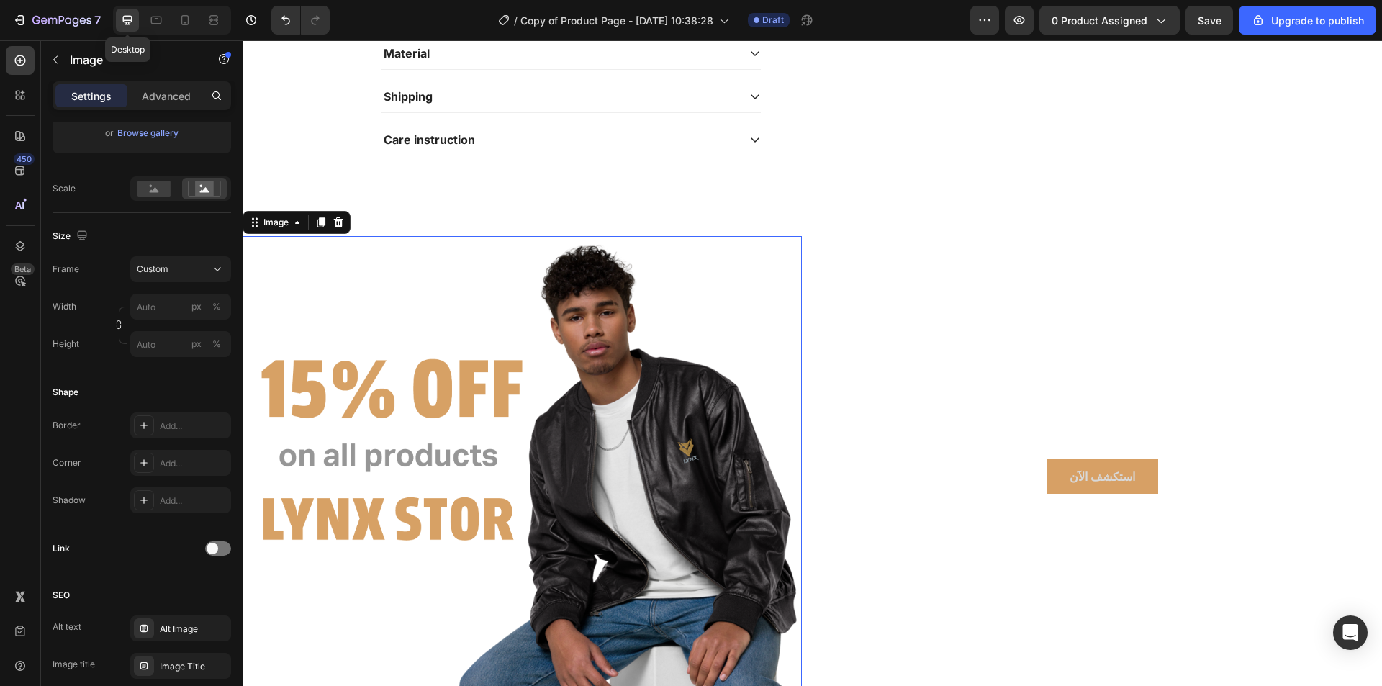
scroll to position [577, 0]
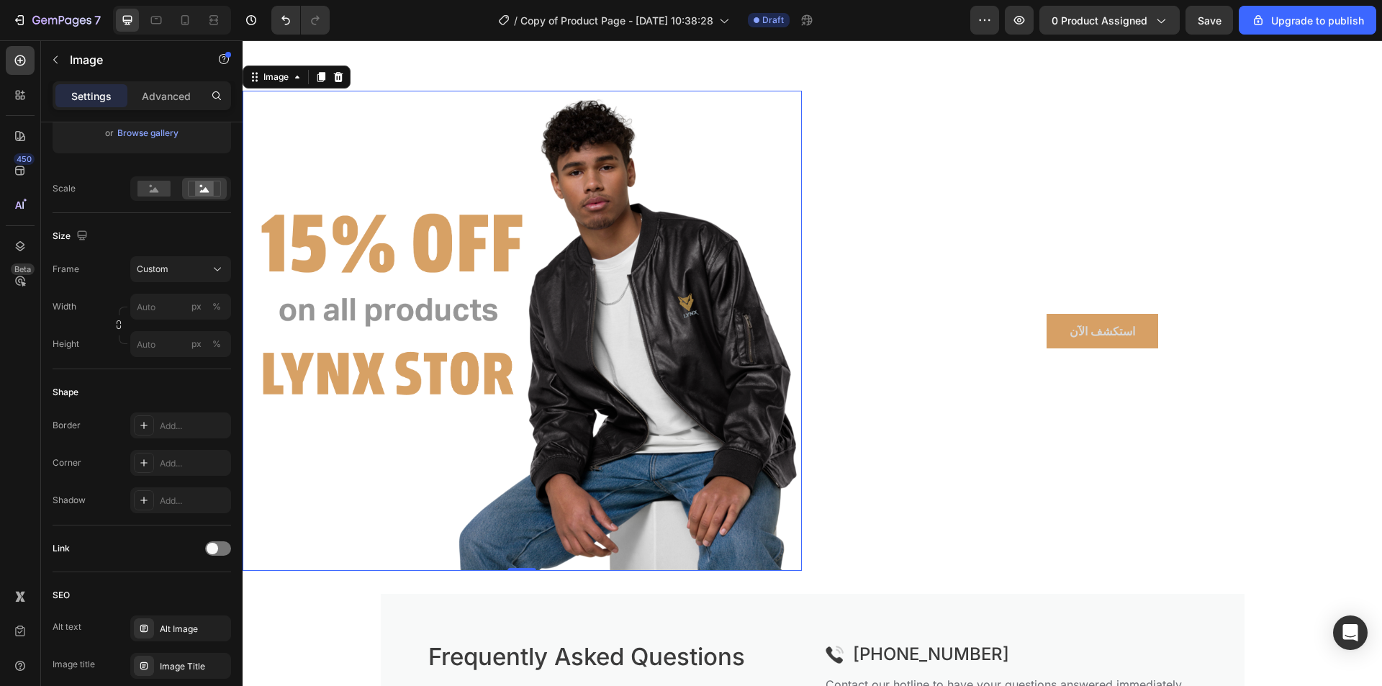
click at [637, 261] on img at bounding box center [522, 331] width 559 height 480
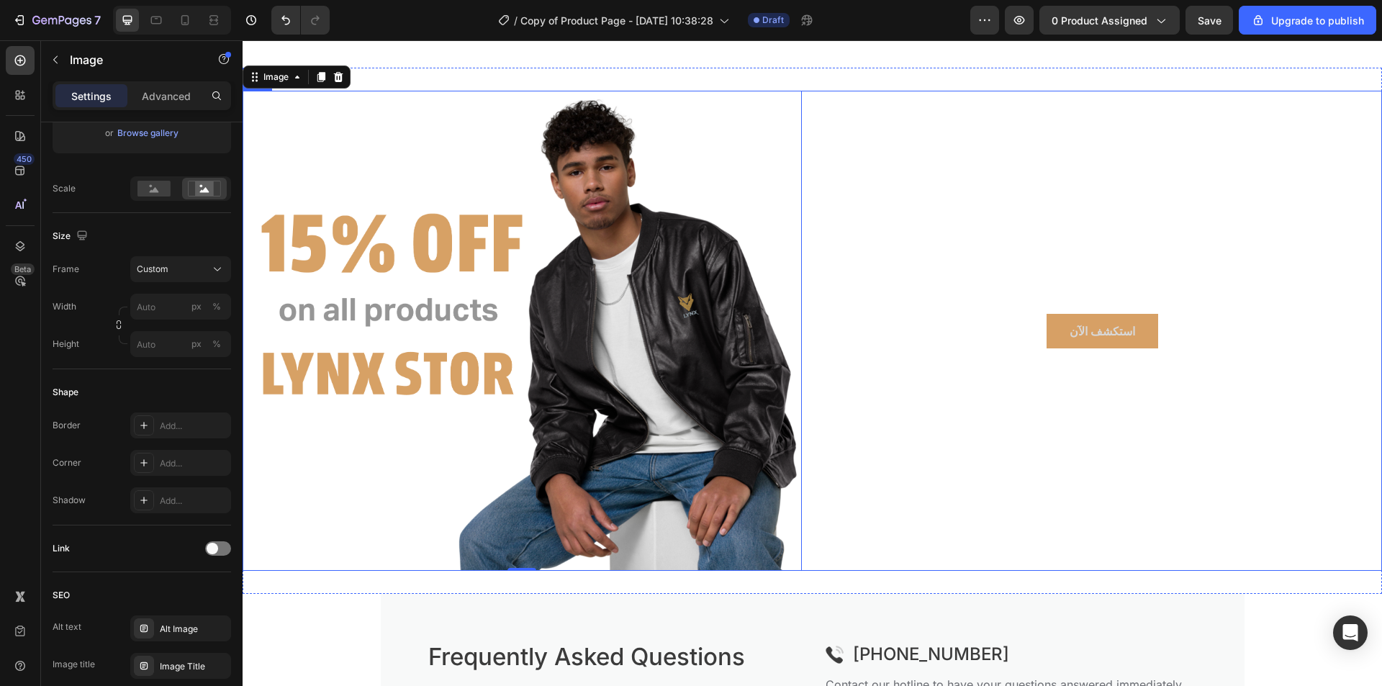
click at [923, 204] on div "استكشف الآن Button Row" at bounding box center [1103, 331] width 559 height 480
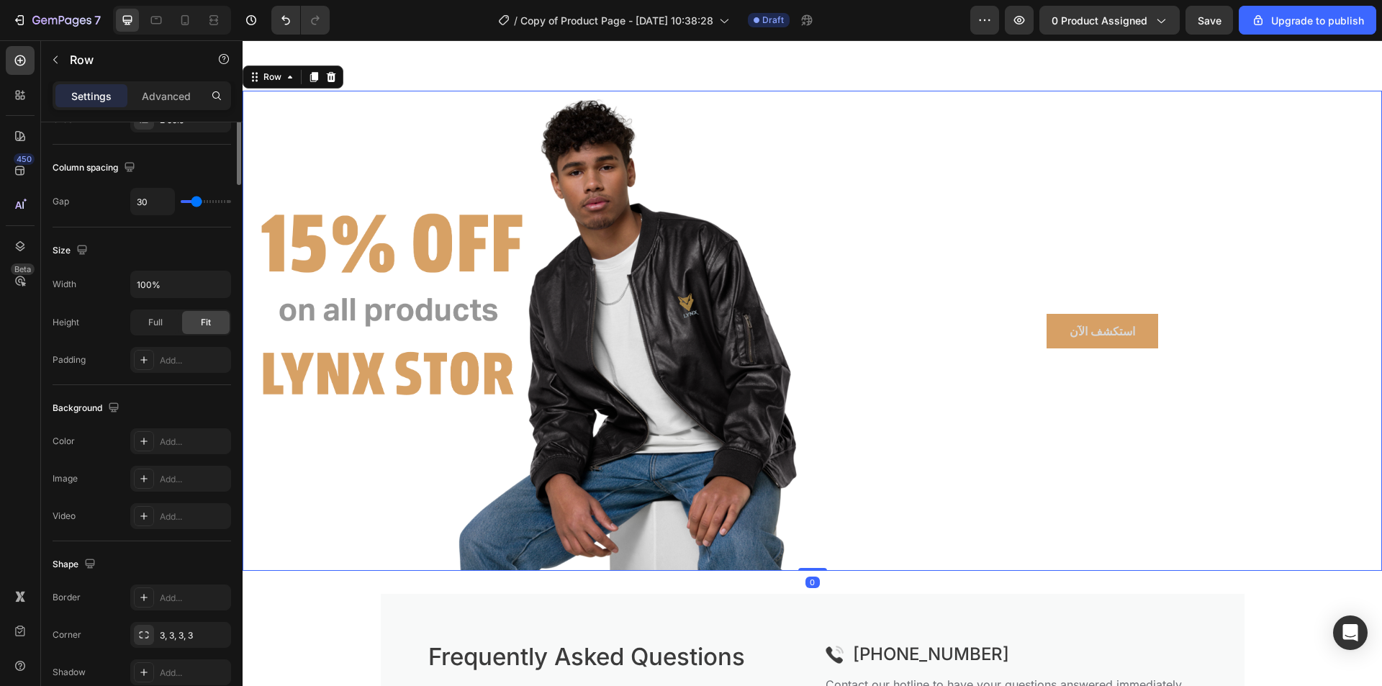
scroll to position [0, 0]
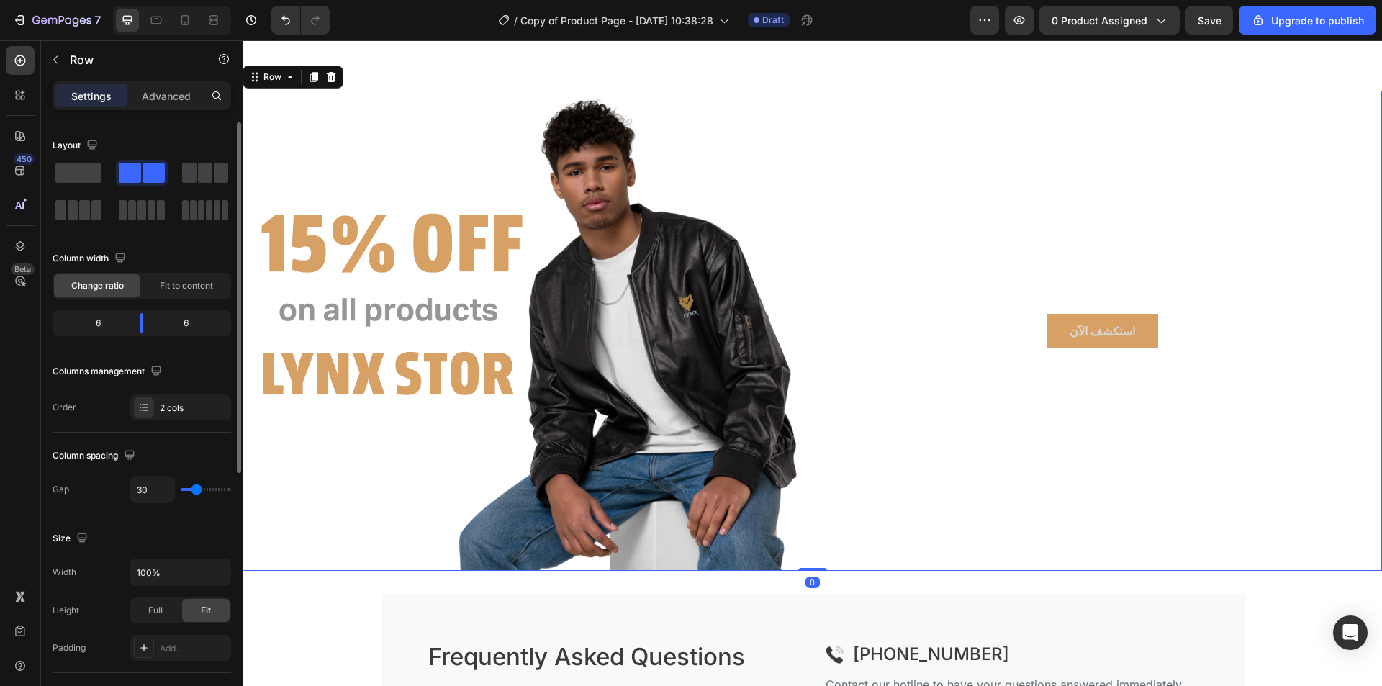
click at [1310, 36] on div "7 / Copy of Product Page - [DATE] 10:38:28 Draft Preview 0 product assigned Sav…" at bounding box center [691, 20] width 1382 height 41
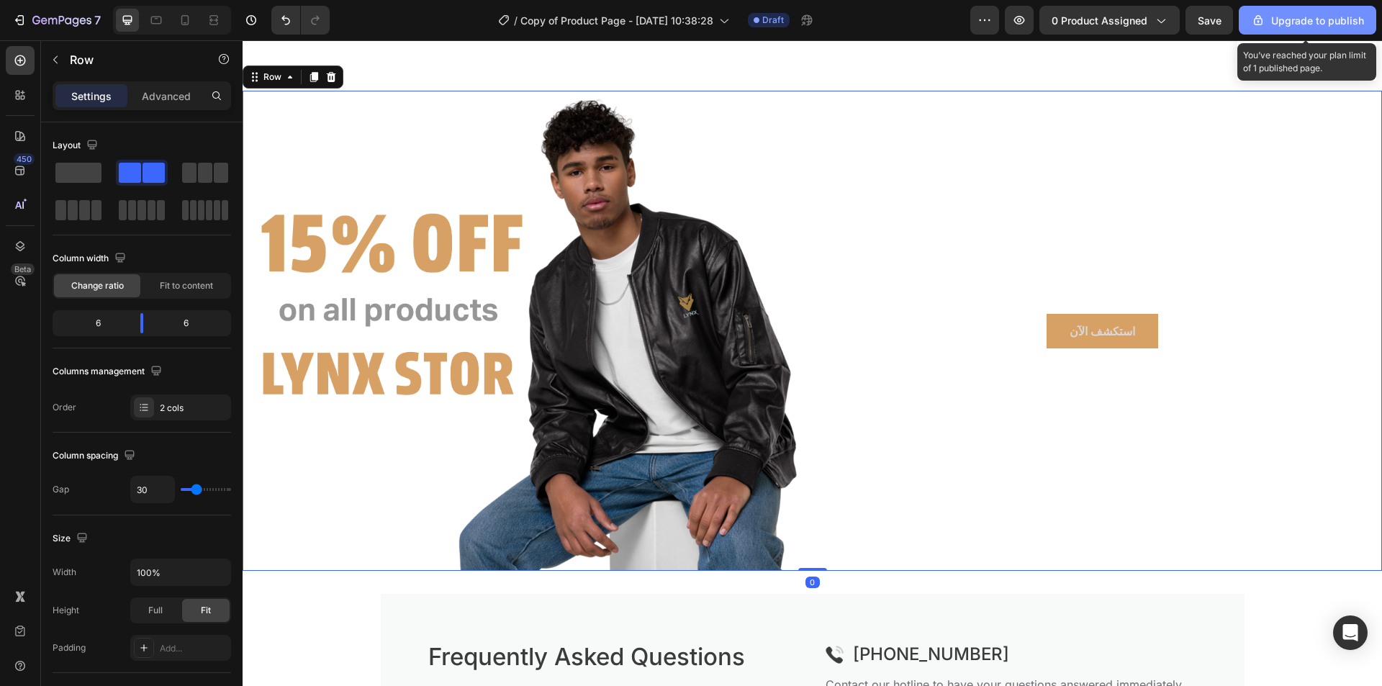
click at [1319, 23] on div "Upgrade to publish" at bounding box center [1307, 20] width 113 height 15
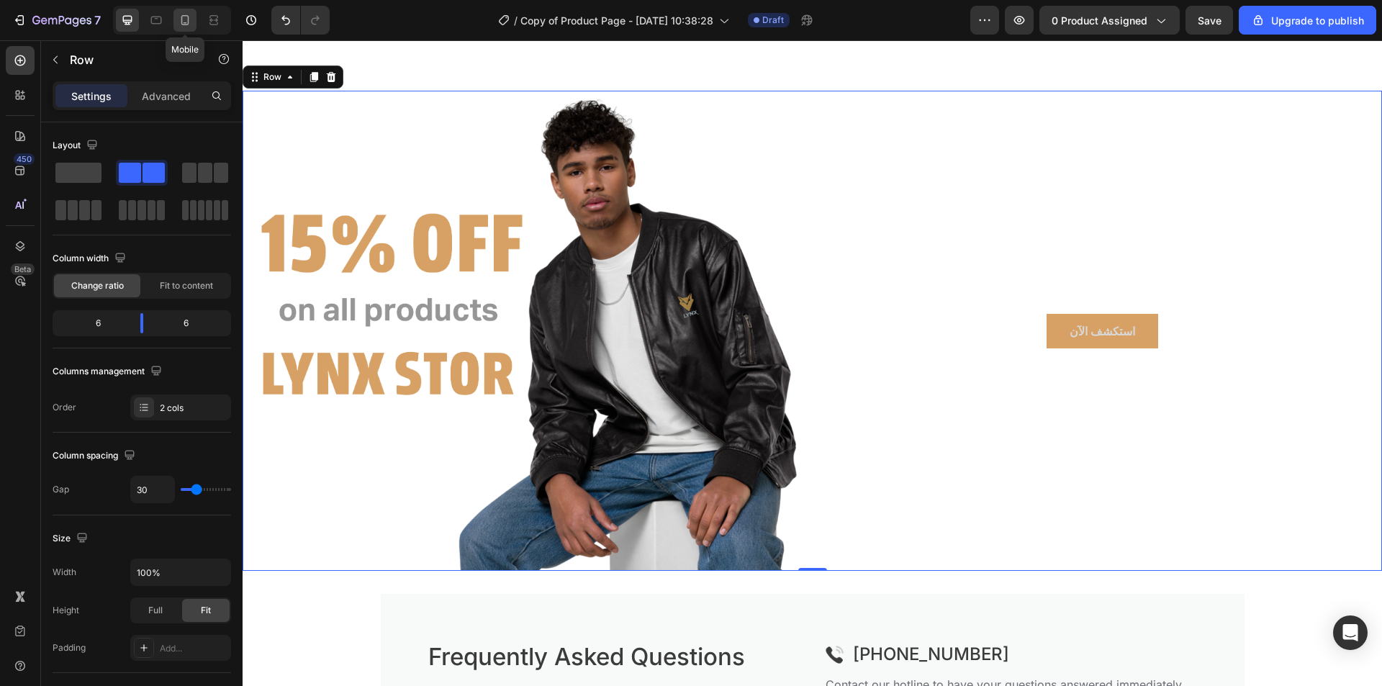
click at [186, 19] on icon at bounding box center [185, 20] width 14 height 14
type input "0"
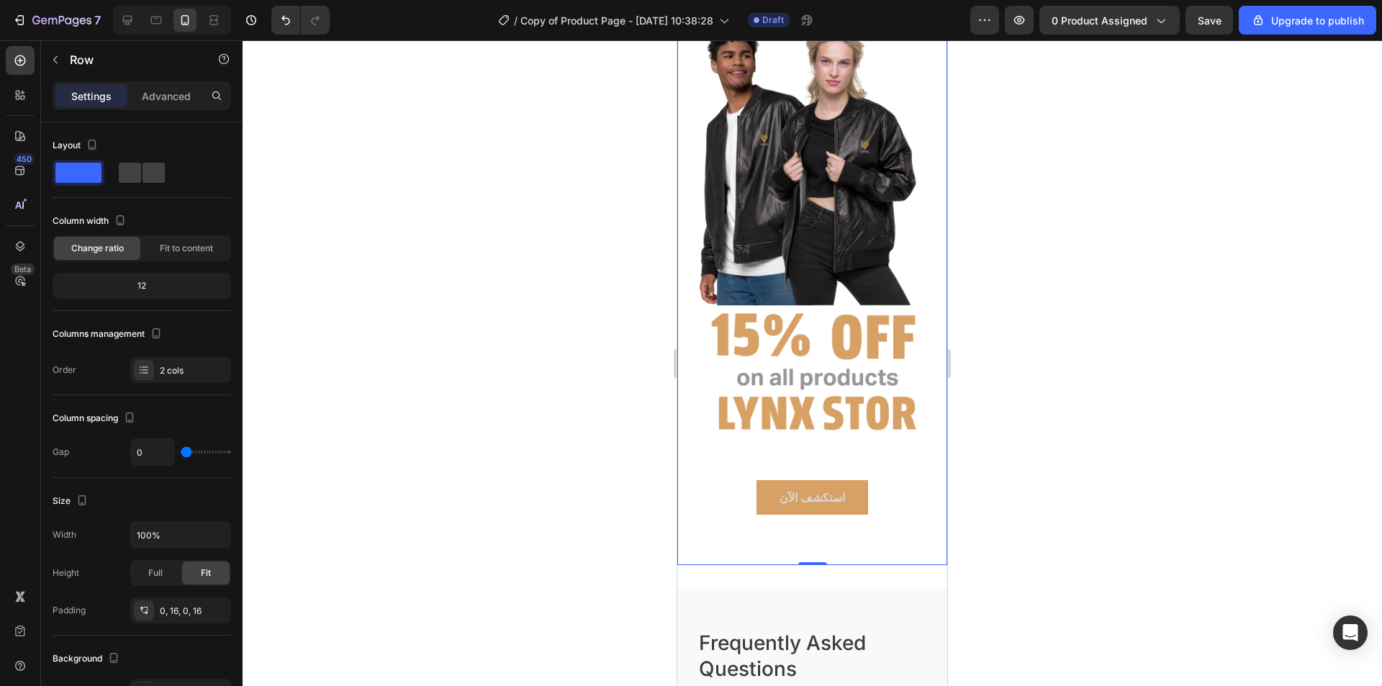
scroll to position [500, 0]
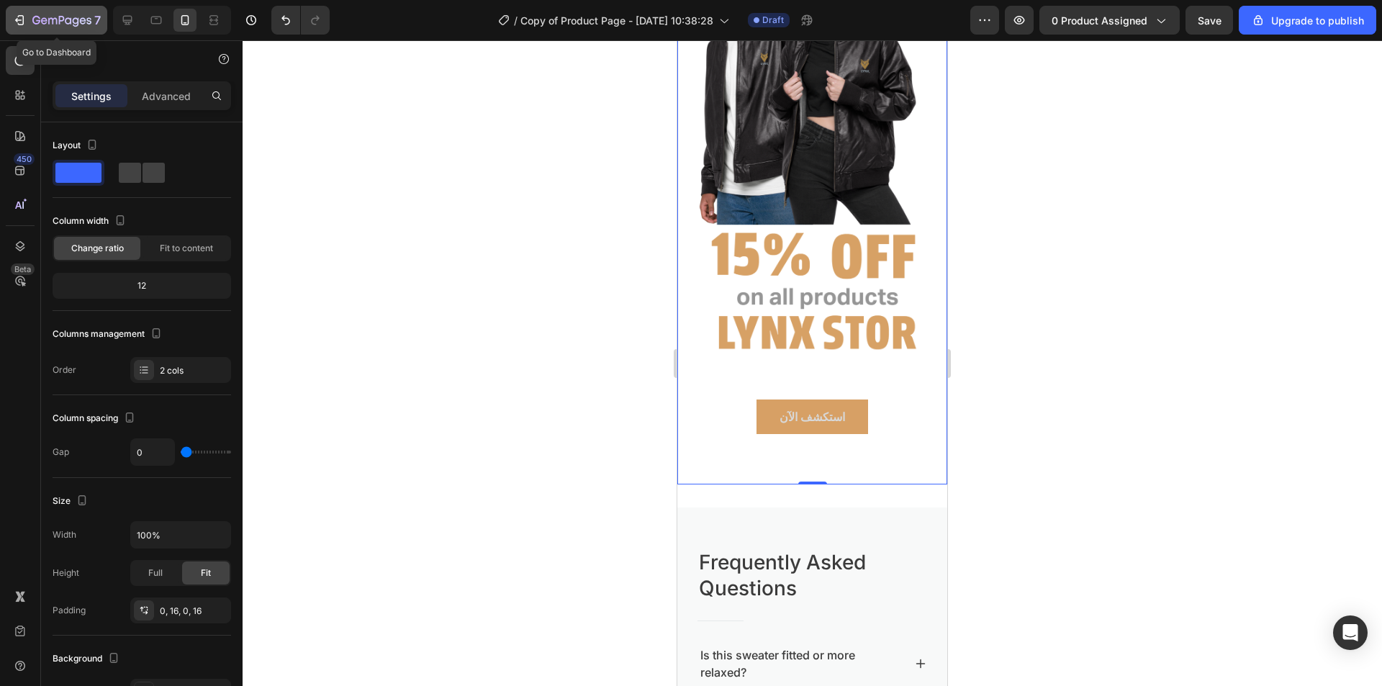
click at [23, 16] on icon "button" at bounding box center [21, 20] width 6 height 10
